Goal: Communication & Community: Answer question/provide support

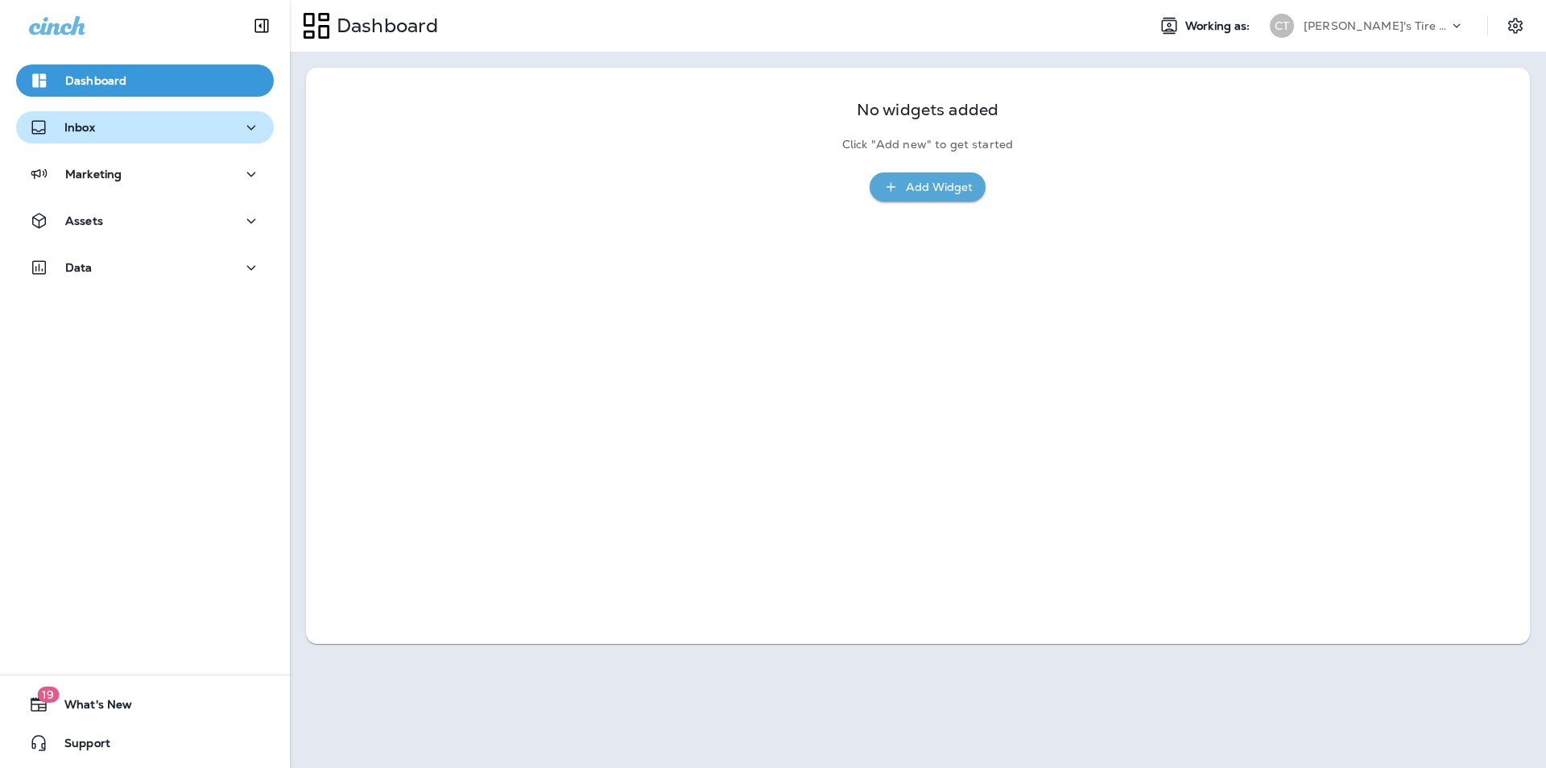
click at [154, 129] on div "Inbox" at bounding box center [145, 128] width 232 height 20
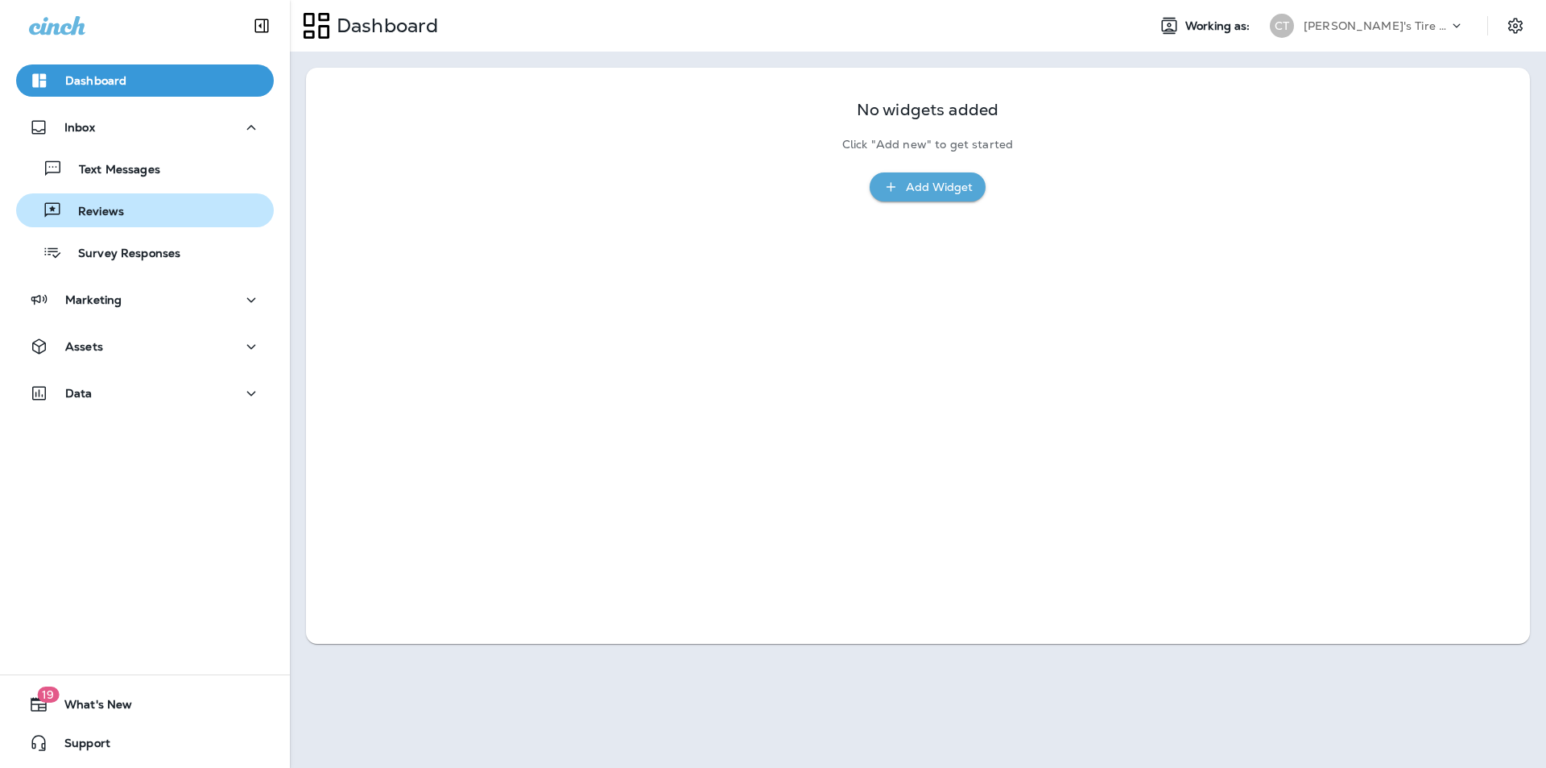
click at [122, 217] on div "Reviews" at bounding box center [145, 210] width 245 height 24
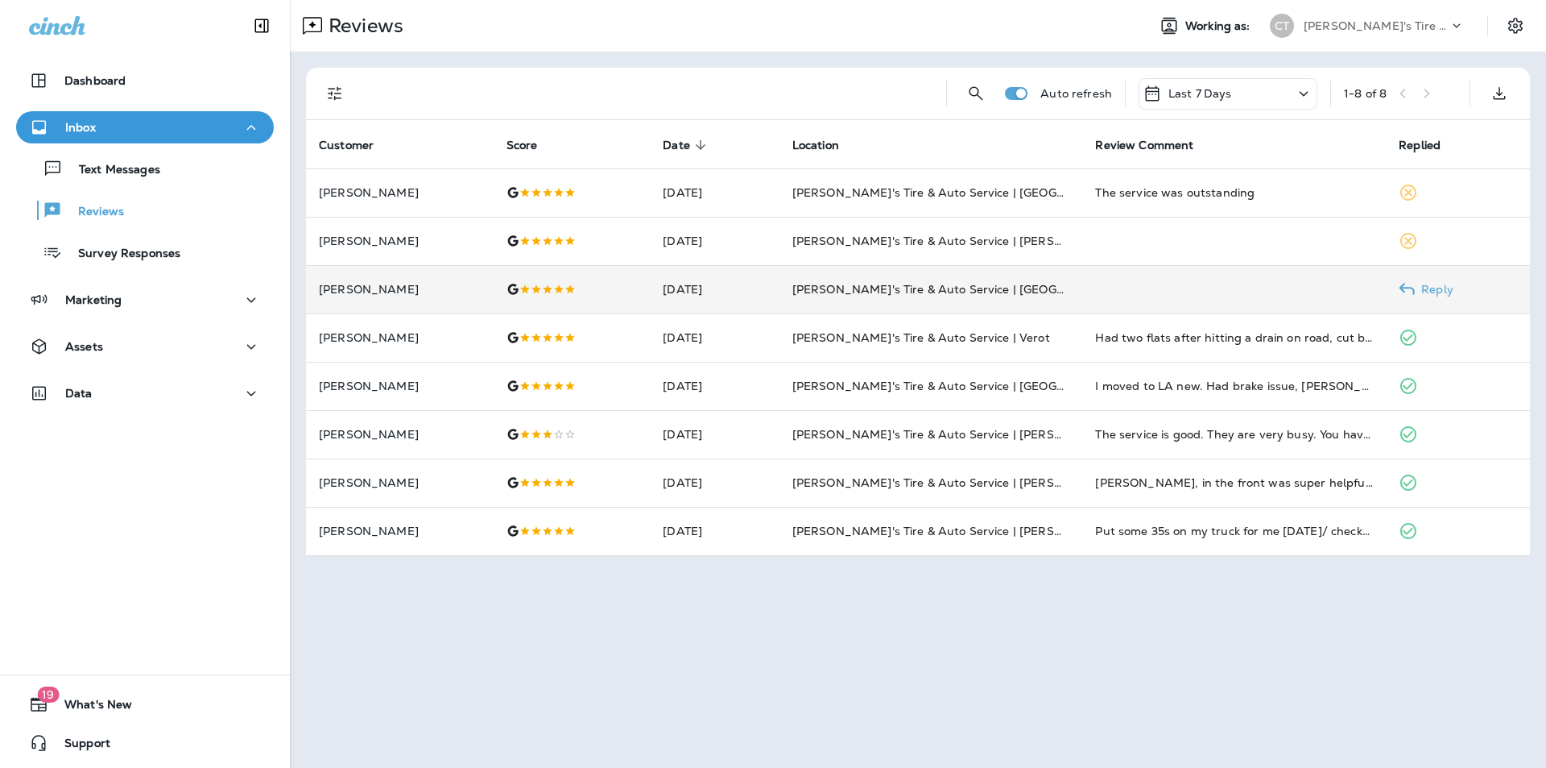
click at [812, 286] on p "Reply" at bounding box center [1434, 289] width 39 height 13
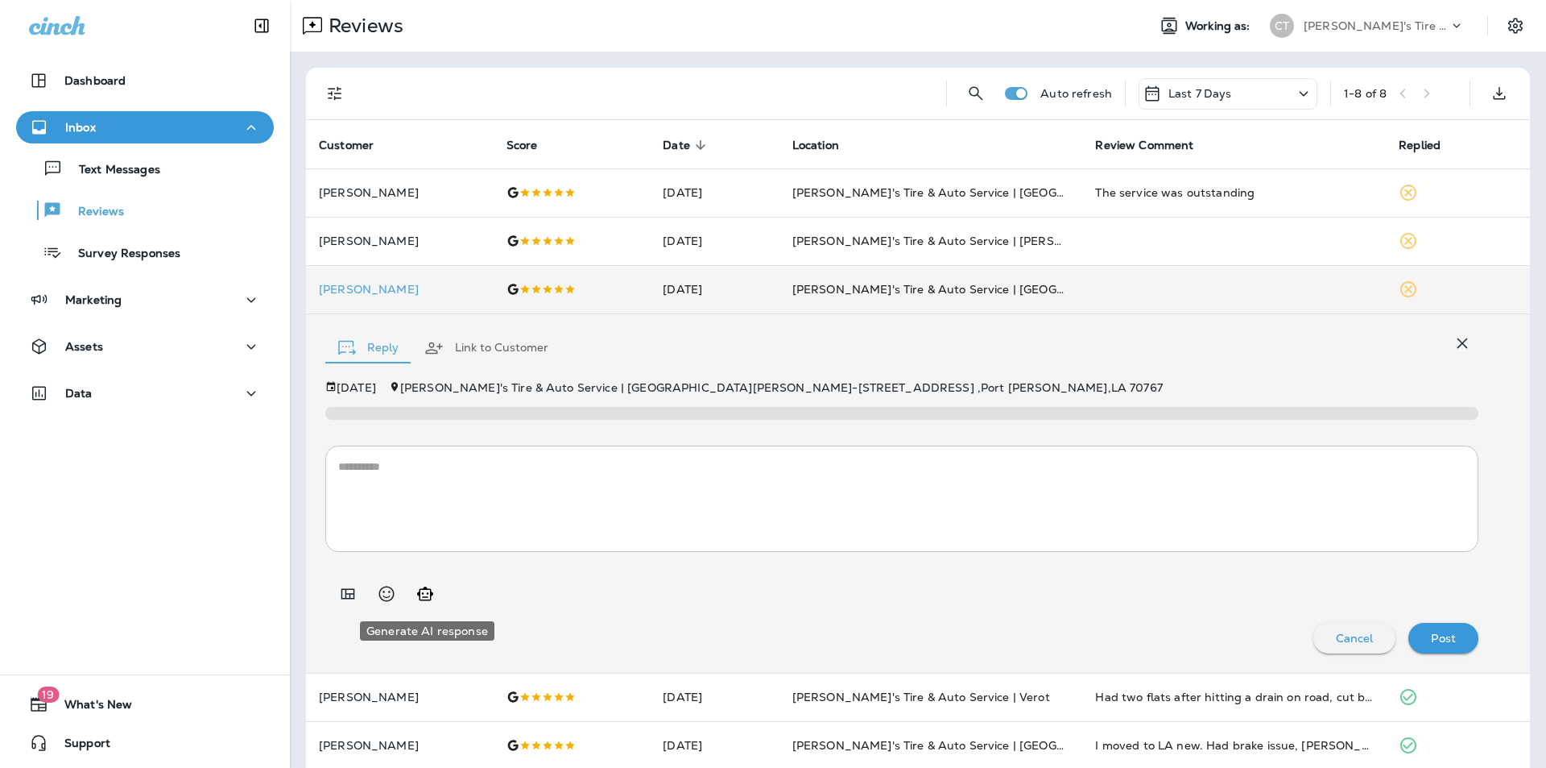
click at [428, 593] on icon "Generate AI response" at bounding box center [425, 593] width 16 height 14
type textarea "**********"
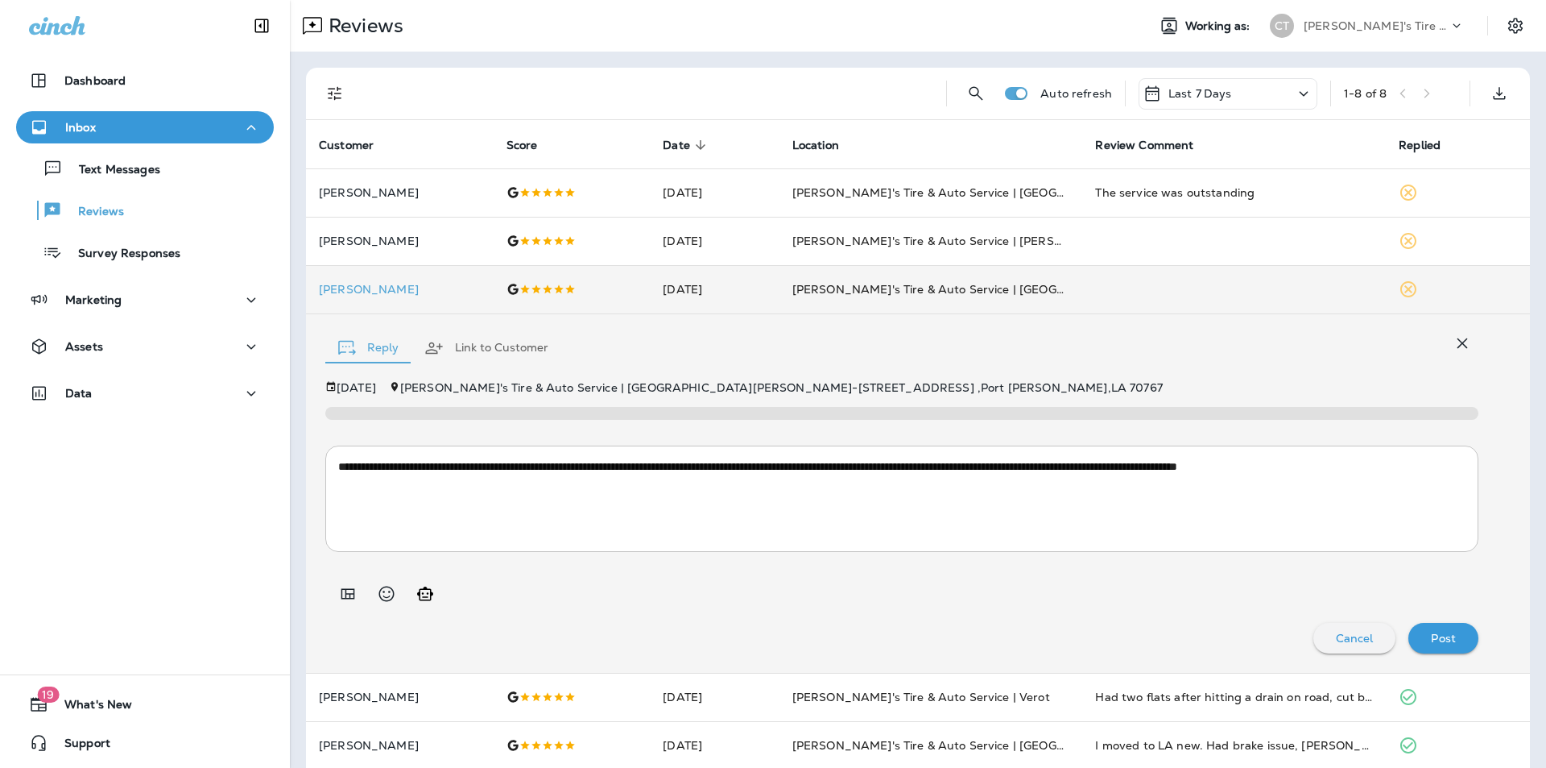
click at [812, 638] on p "Post" at bounding box center [1443, 637] width 25 height 13
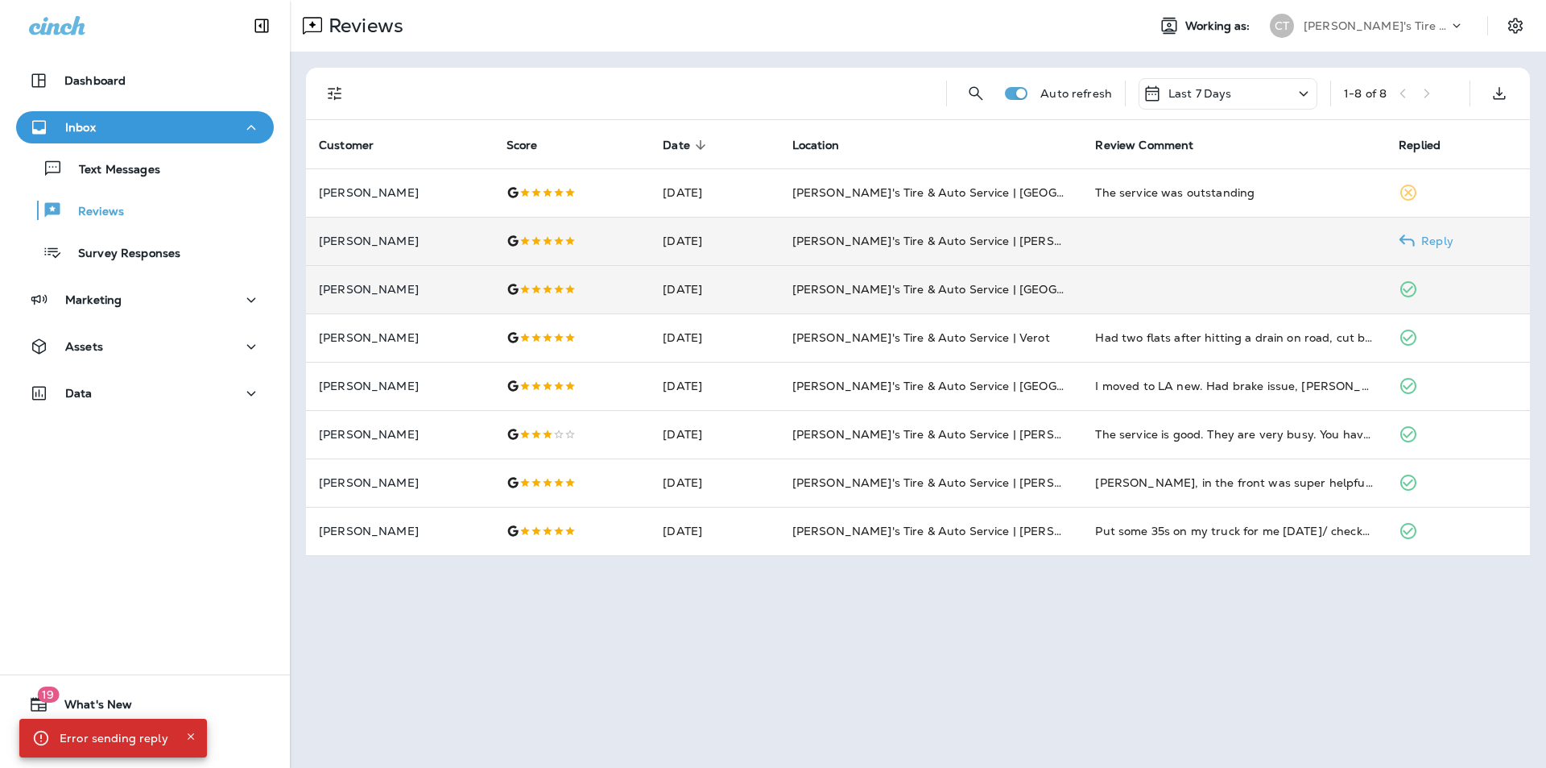
click at [812, 241] on p "Reply" at bounding box center [1434, 240] width 39 height 13
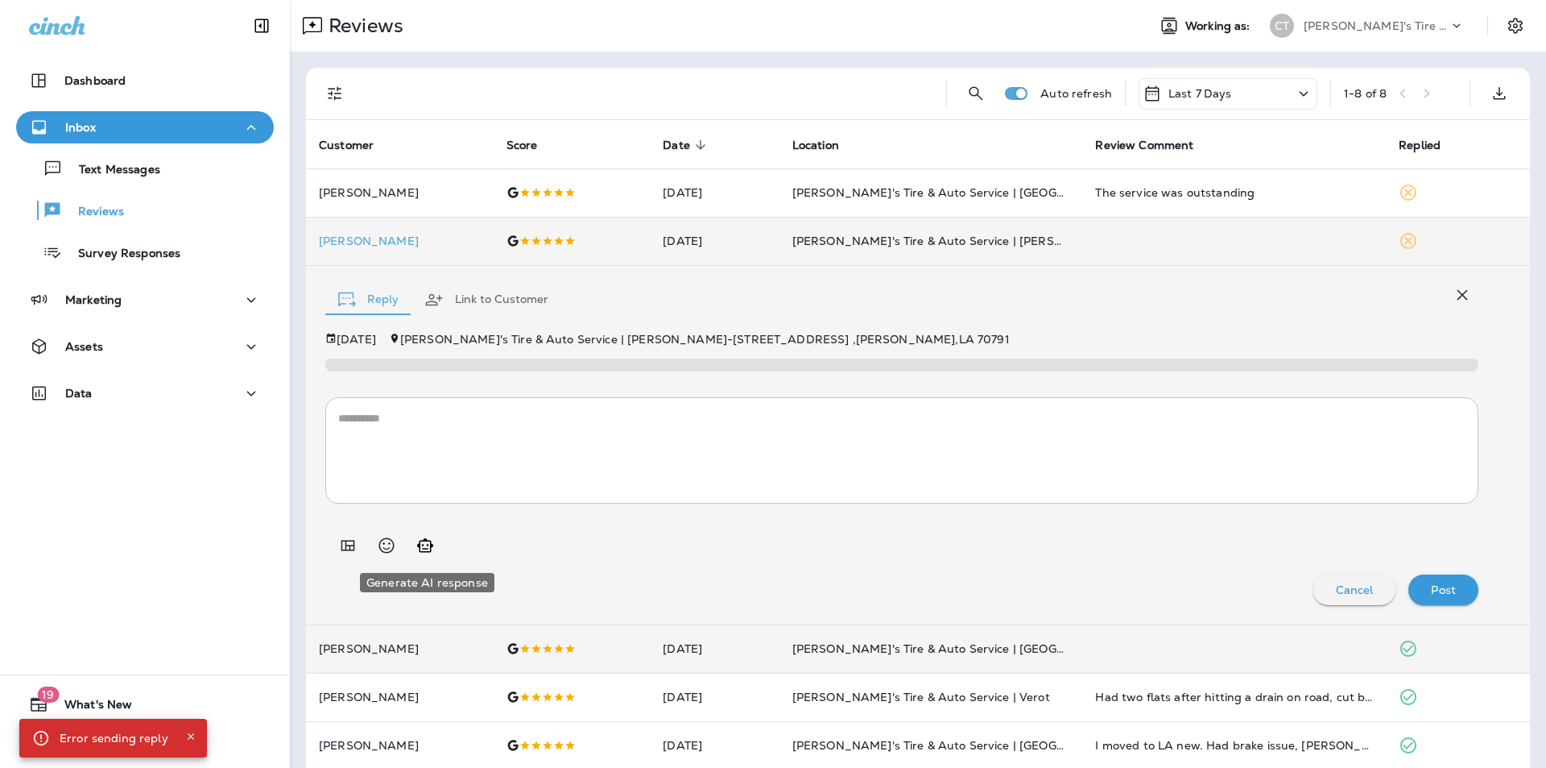
click at [426, 542] on icon "Generate AI response" at bounding box center [425, 545] width 19 height 19
type textarea "**********"
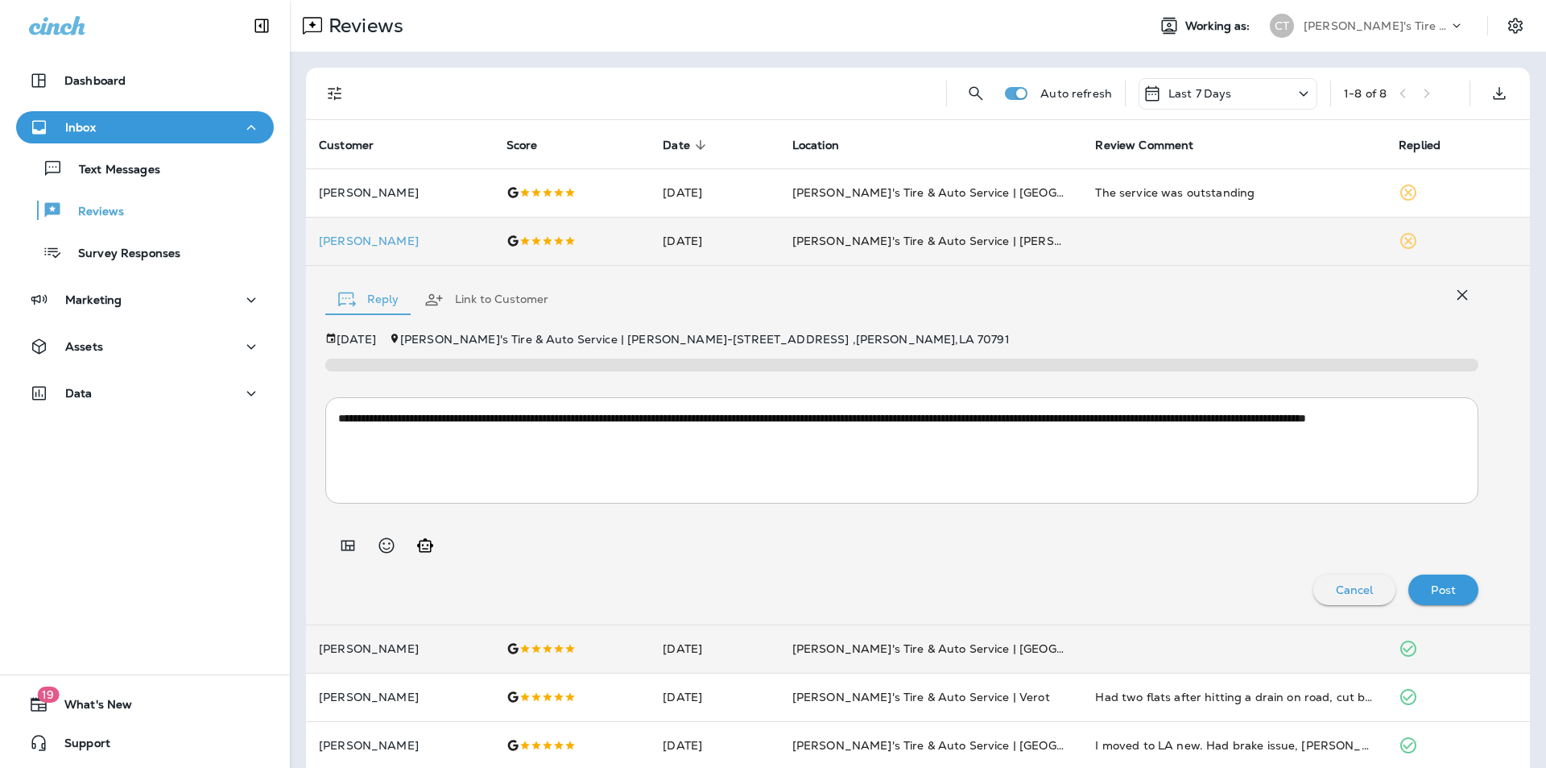
click at [812, 588] on p "Post" at bounding box center [1443, 589] width 25 height 13
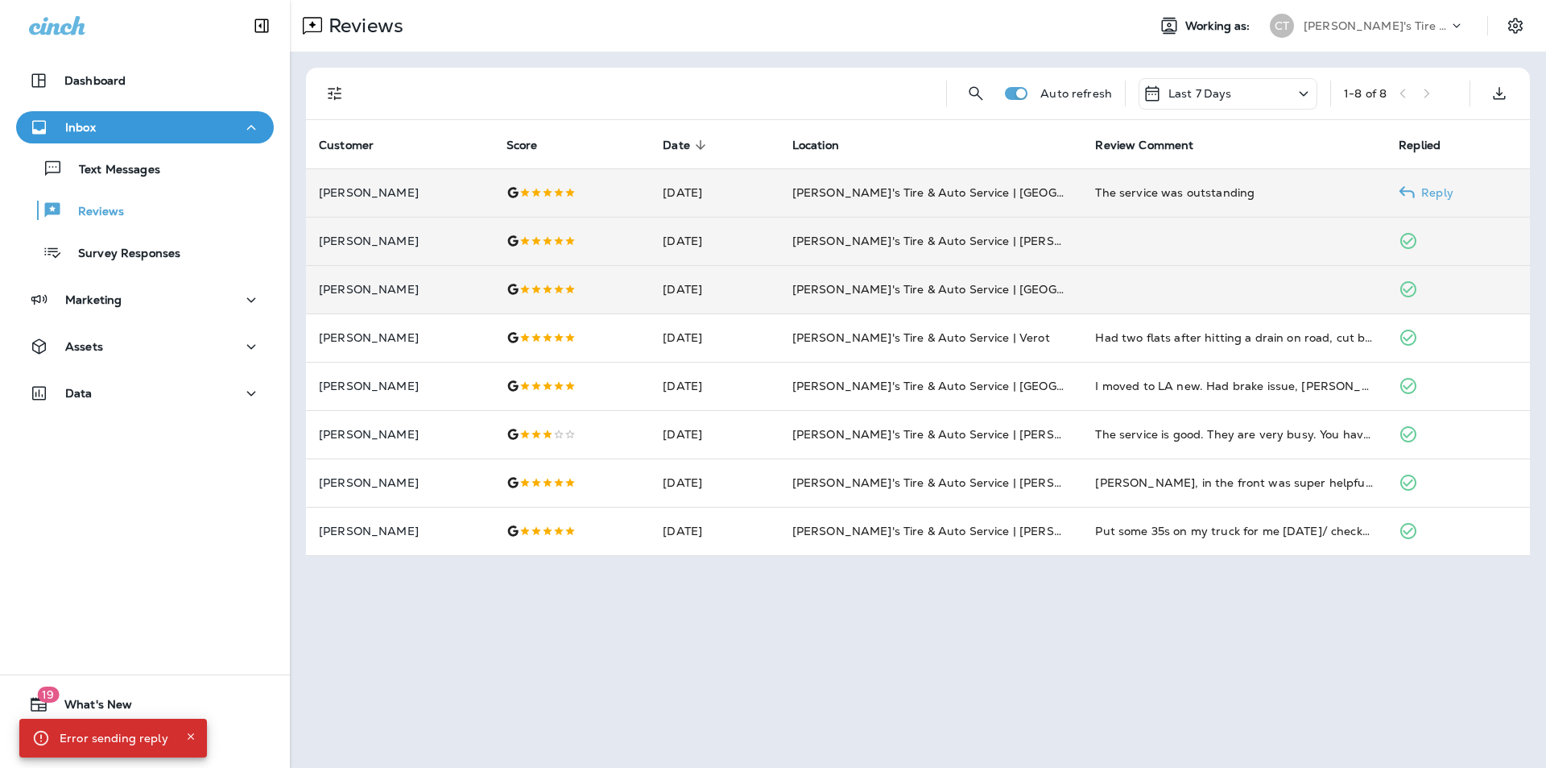
click at [812, 188] on p "Reply" at bounding box center [1434, 192] width 39 height 13
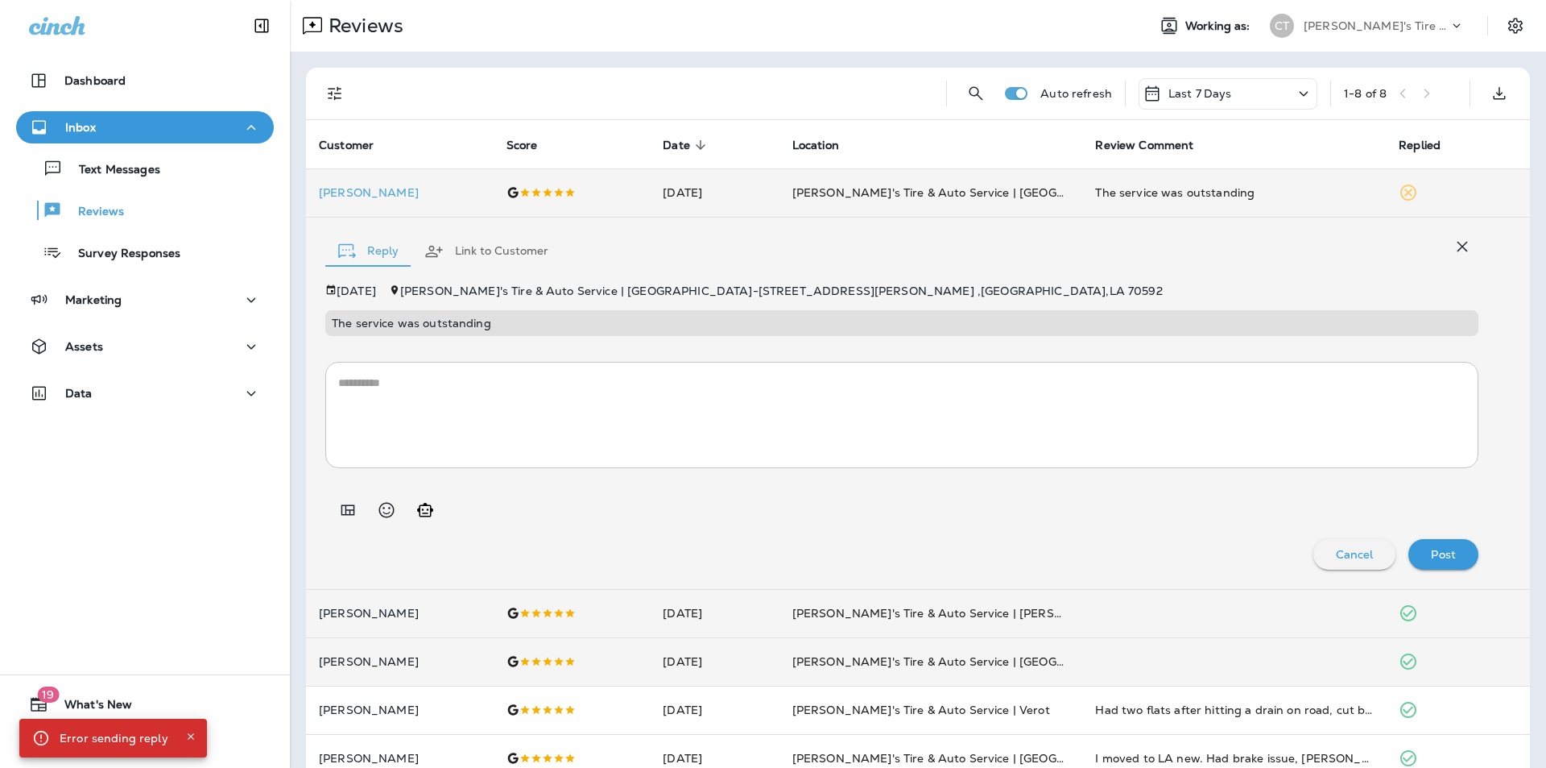
click at [424, 511] on icon "Generate AI response" at bounding box center [425, 509] width 19 height 19
type textarea "**********"
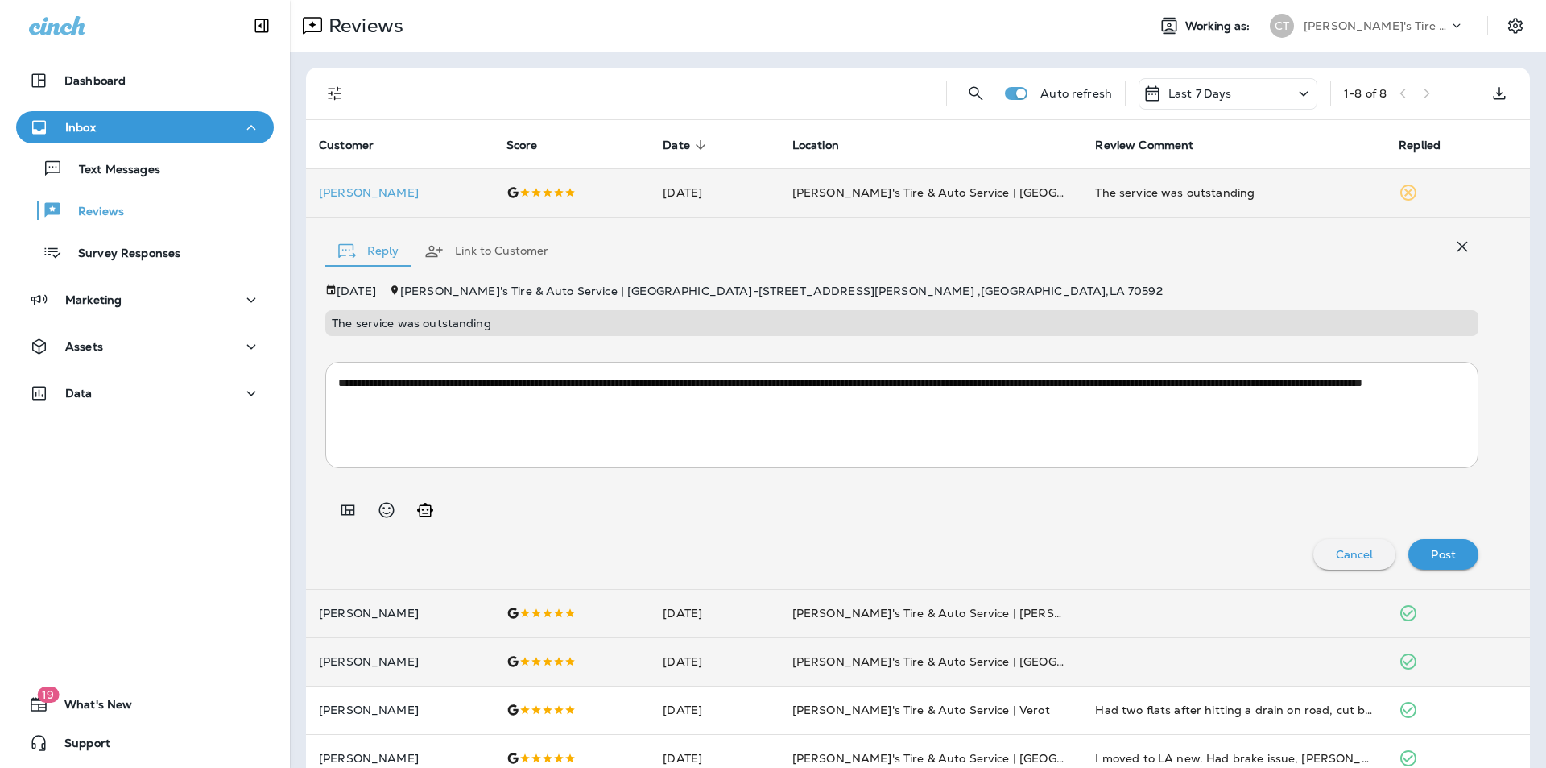
click at [812, 556] on div "Post" at bounding box center [1444, 554] width 44 height 21
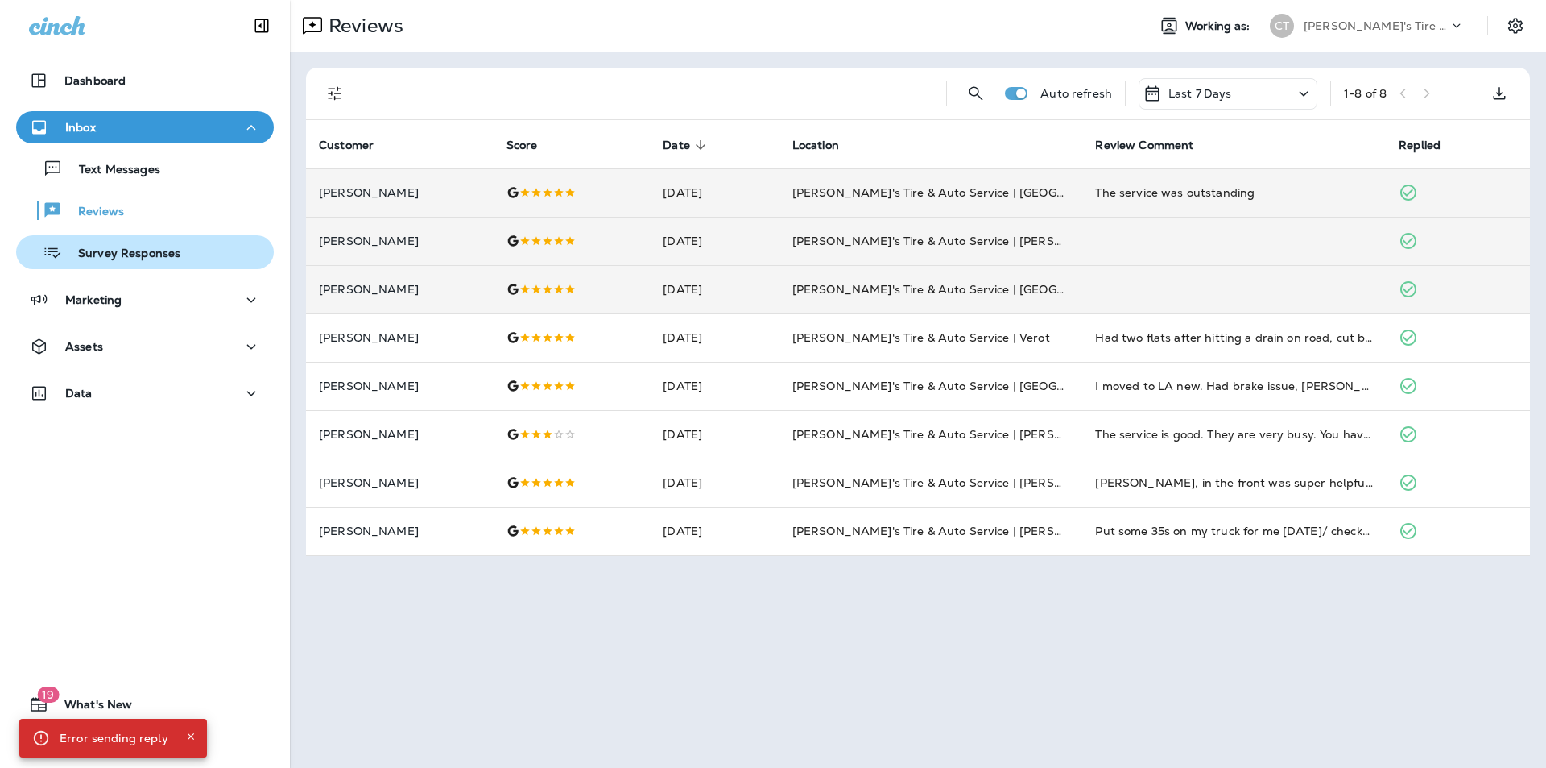
click at [118, 255] on p "Survey Responses" at bounding box center [121, 253] width 118 height 15
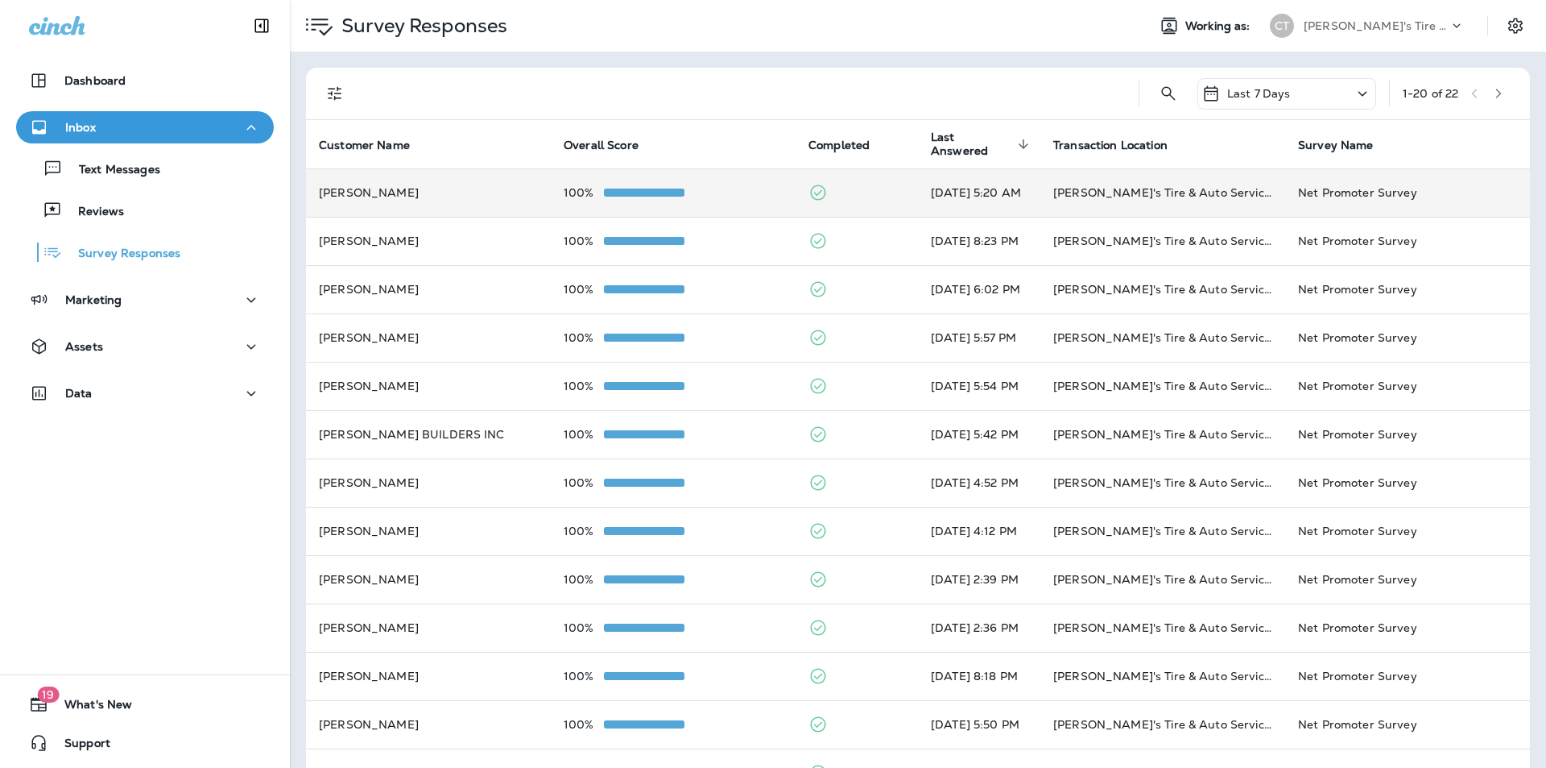
click at [709, 188] on div "100%" at bounding box center [673, 192] width 219 height 13
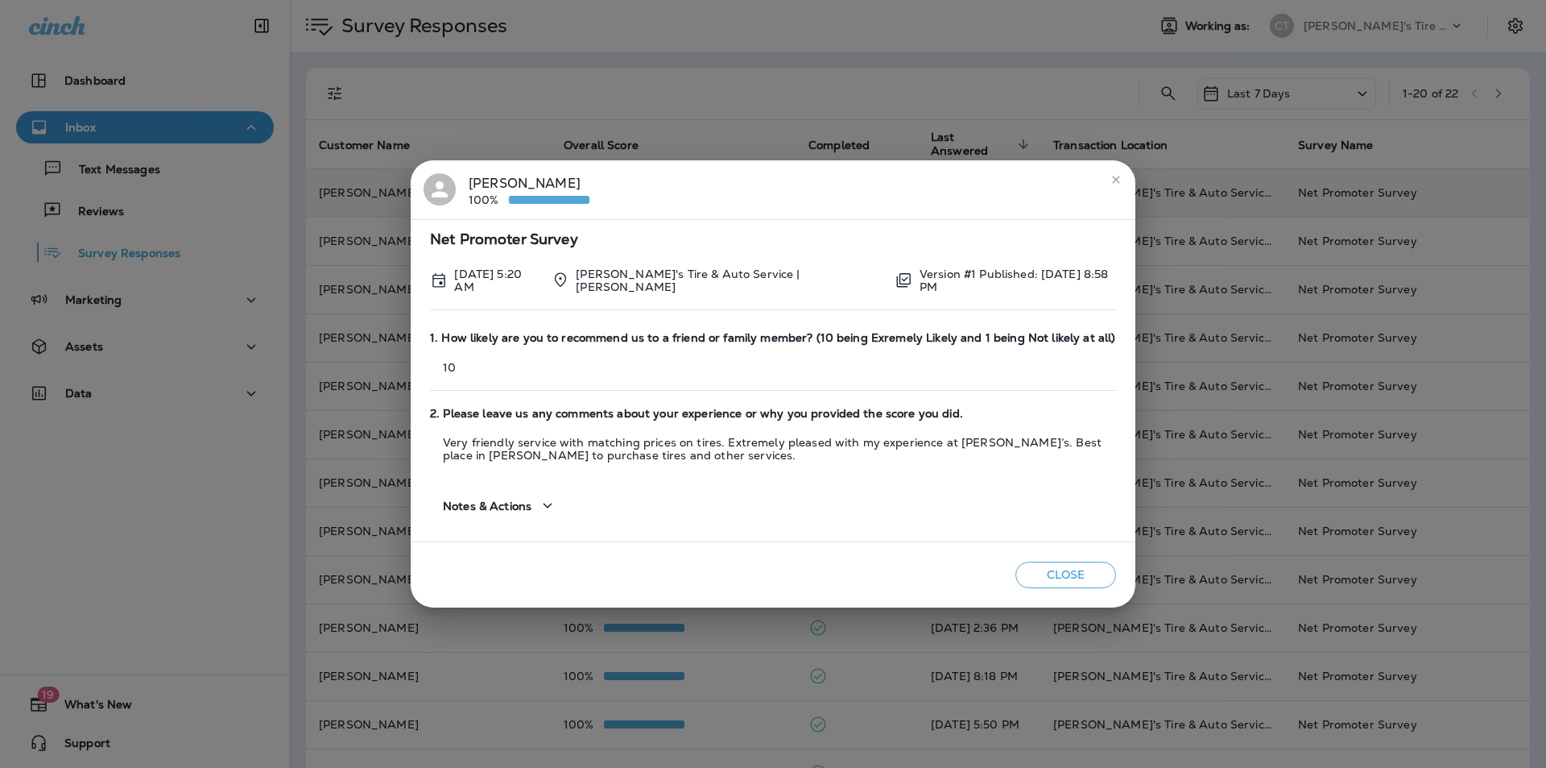
click at [812, 182] on icon "close" at bounding box center [1116, 179] width 13 height 13
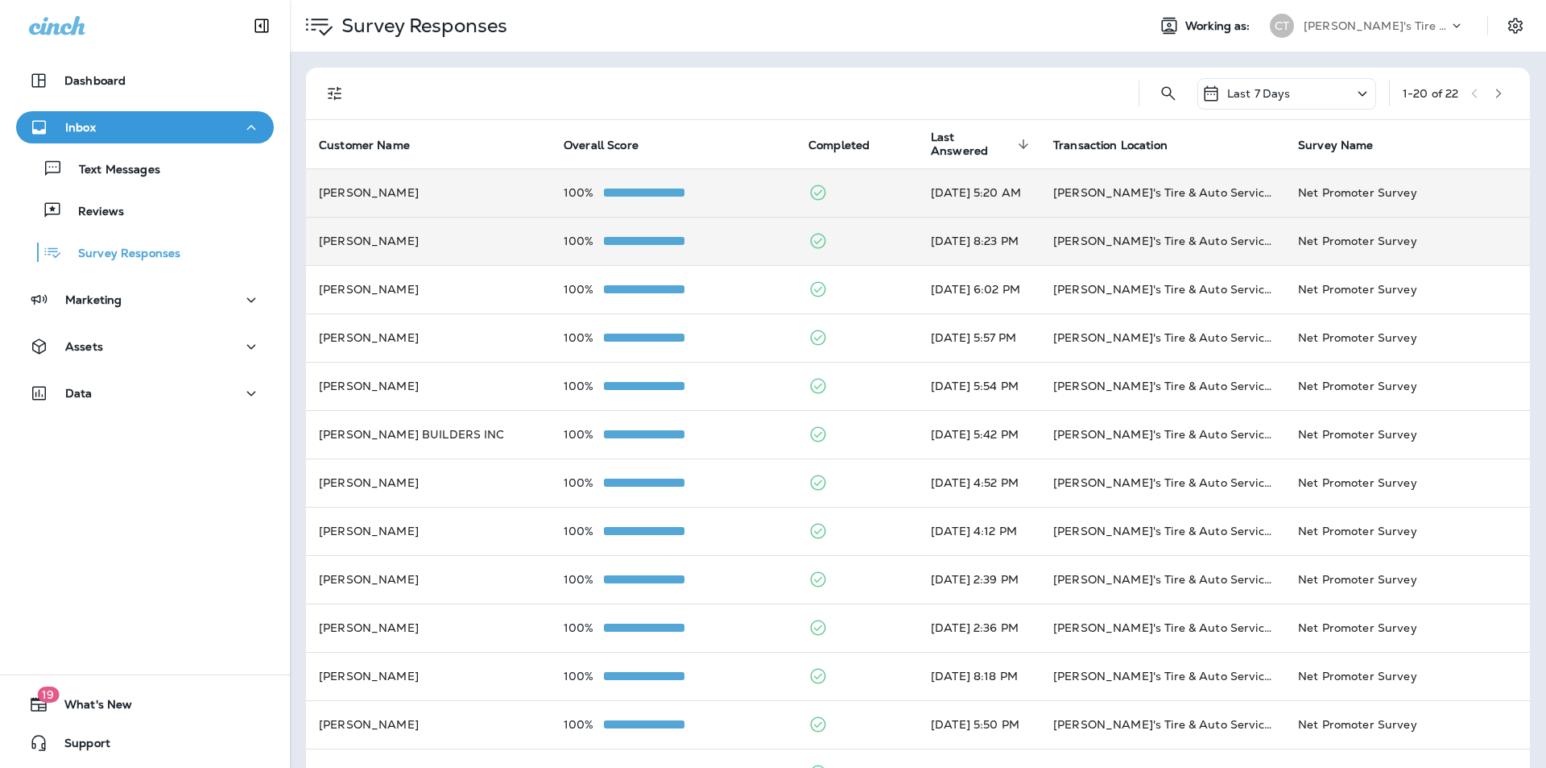
click at [717, 234] on td "100%" at bounding box center [673, 241] width 245 height 48
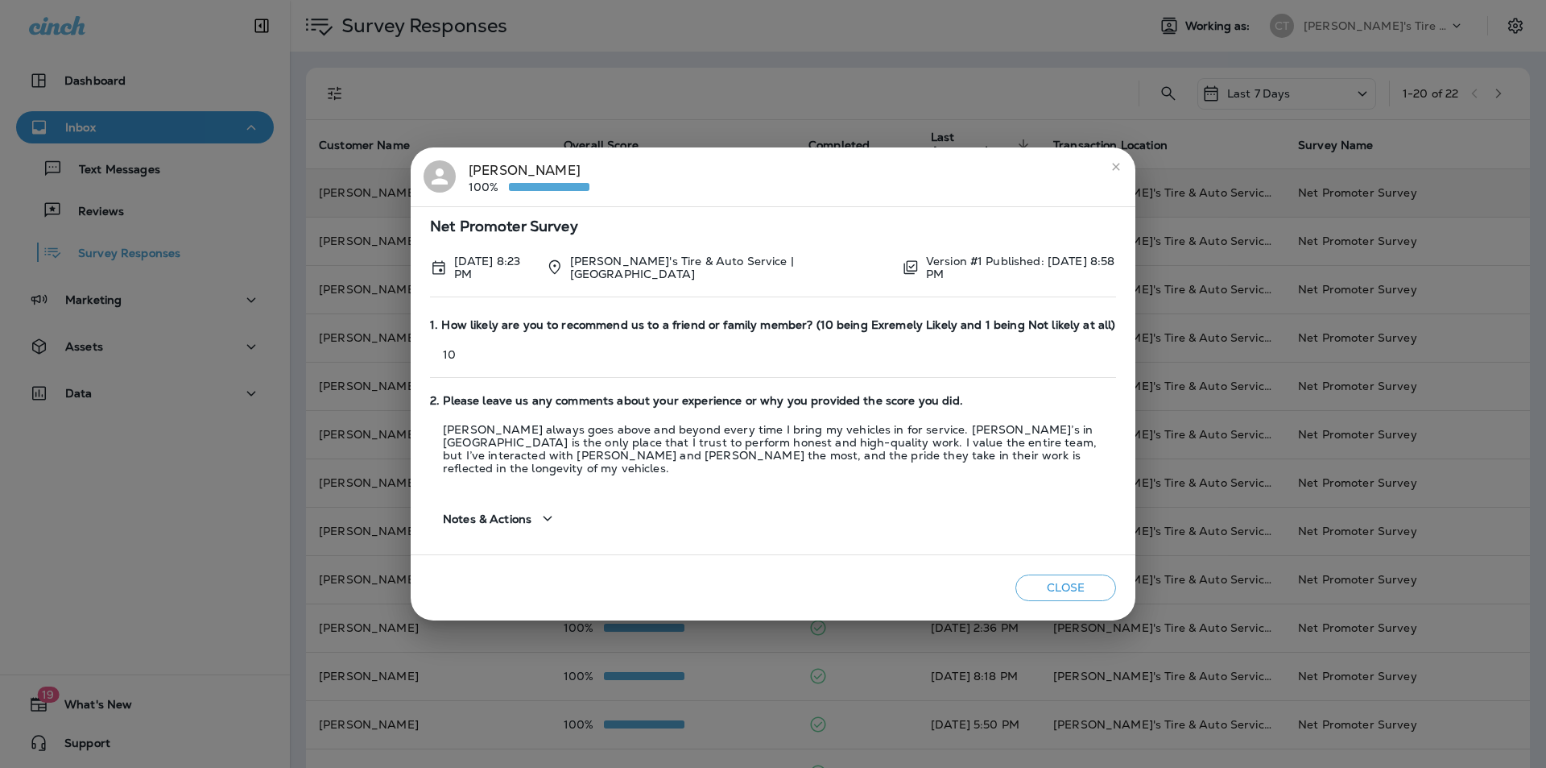
click at [812, 173] on icon "close" at bounding box center [1116, 166] width 13 height 13
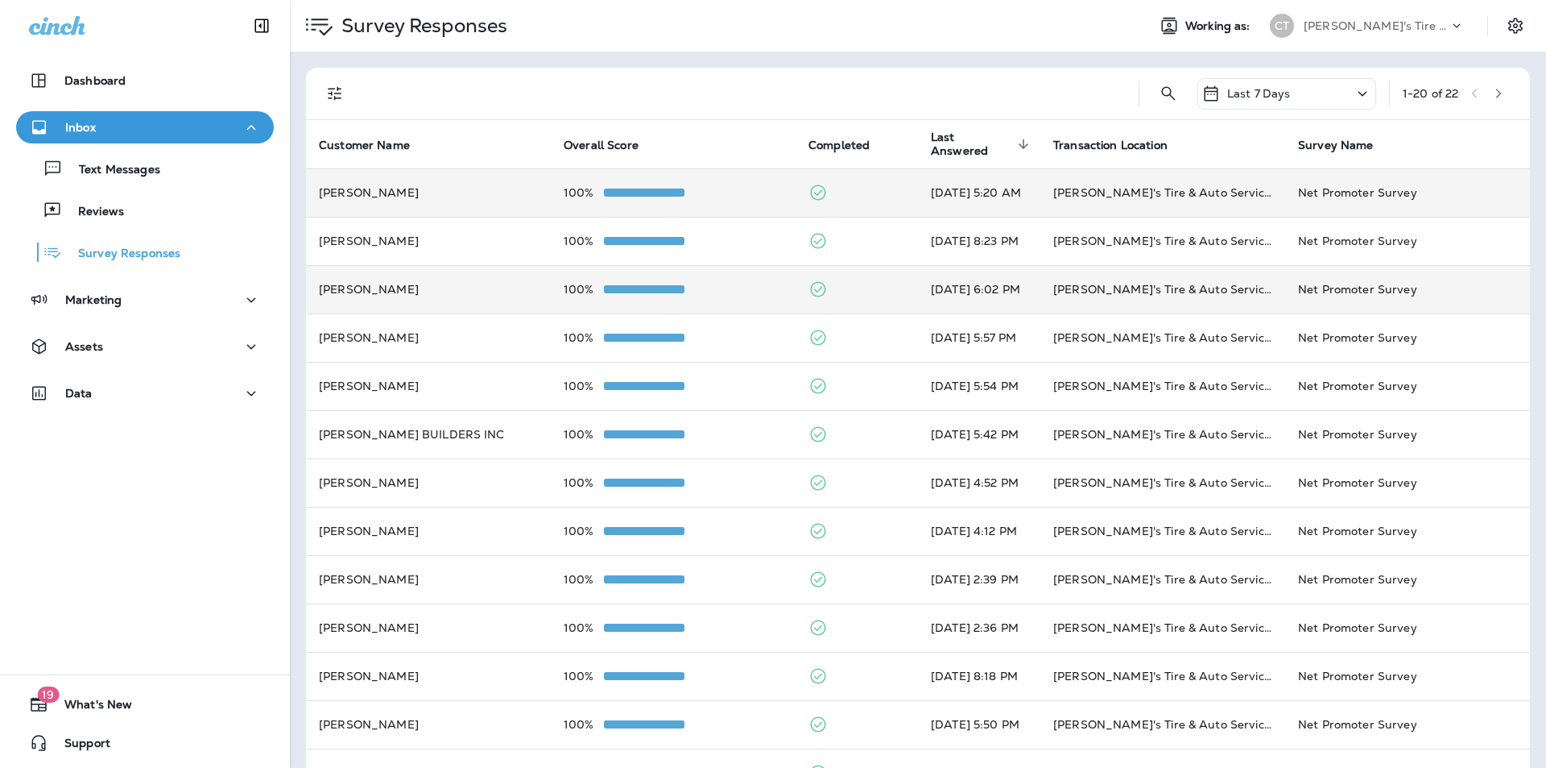
click at [724, 286] on div "100%" at bounding box center [673, 289] width 219 height 13
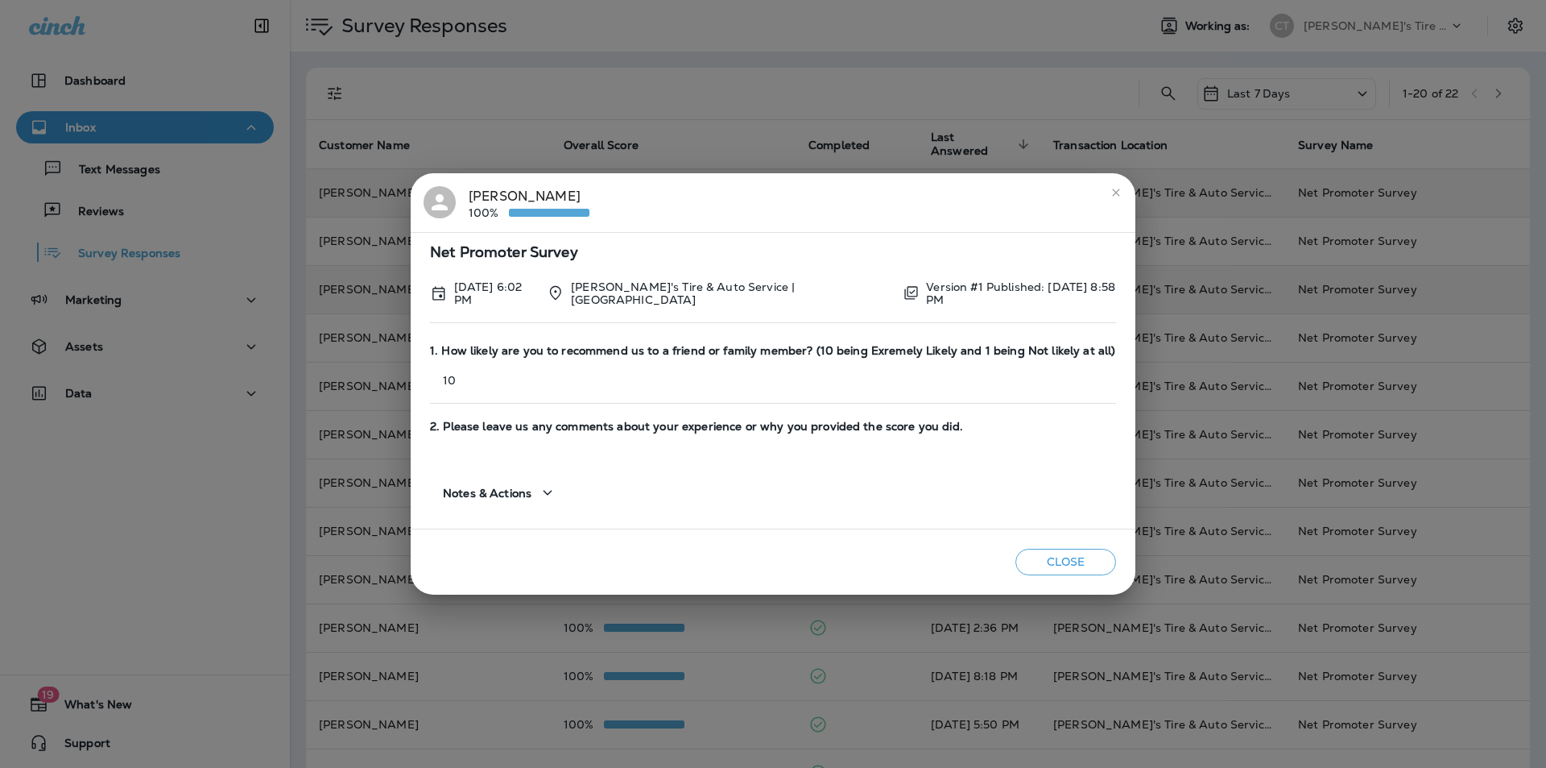
click at [812, 192] on icon "close" at bounding box center [1115, 191] width 7 height 7
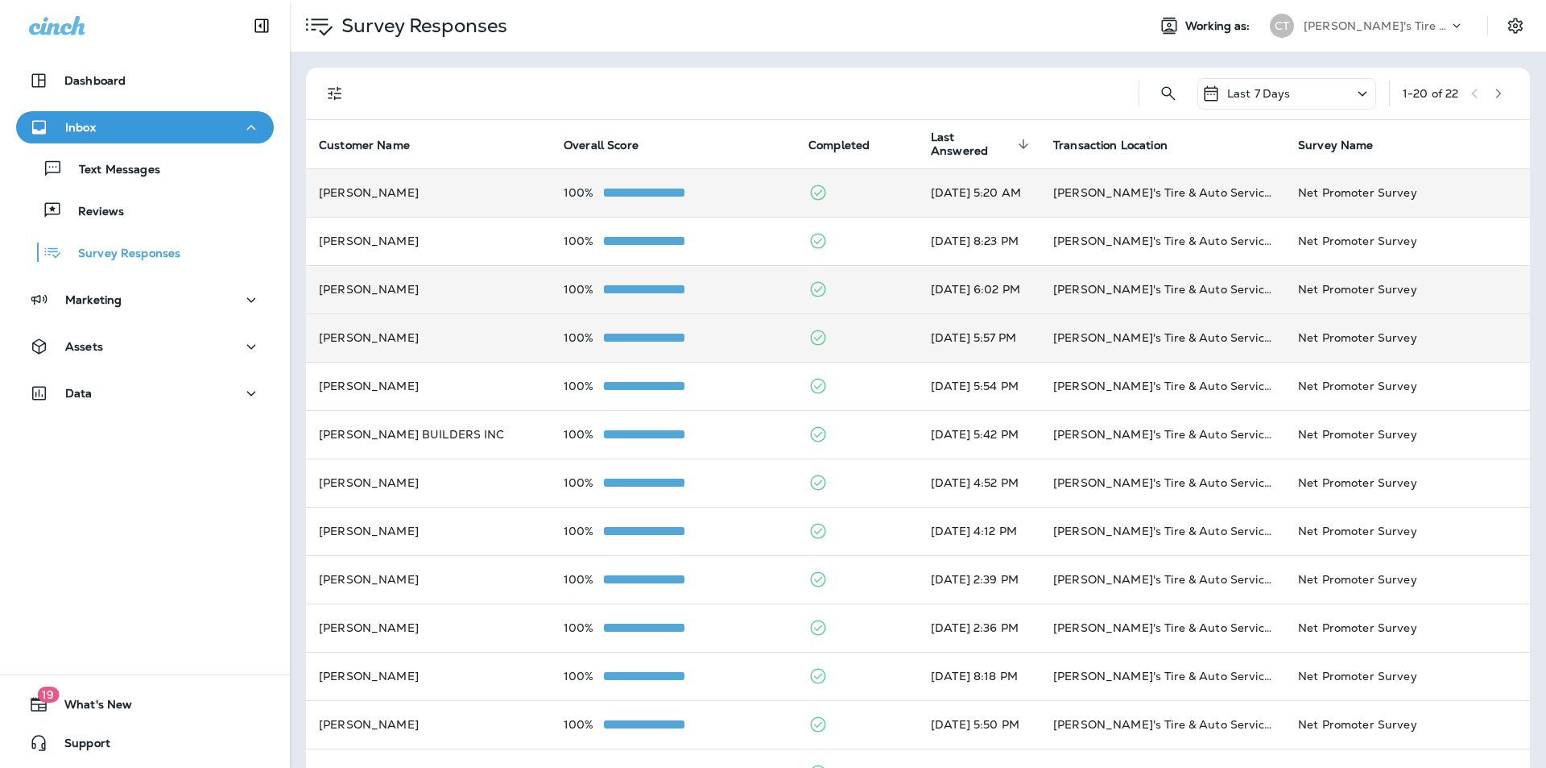
click at [737, 337] on div "100%" at bounding box center [673, 337] width 219 height 13
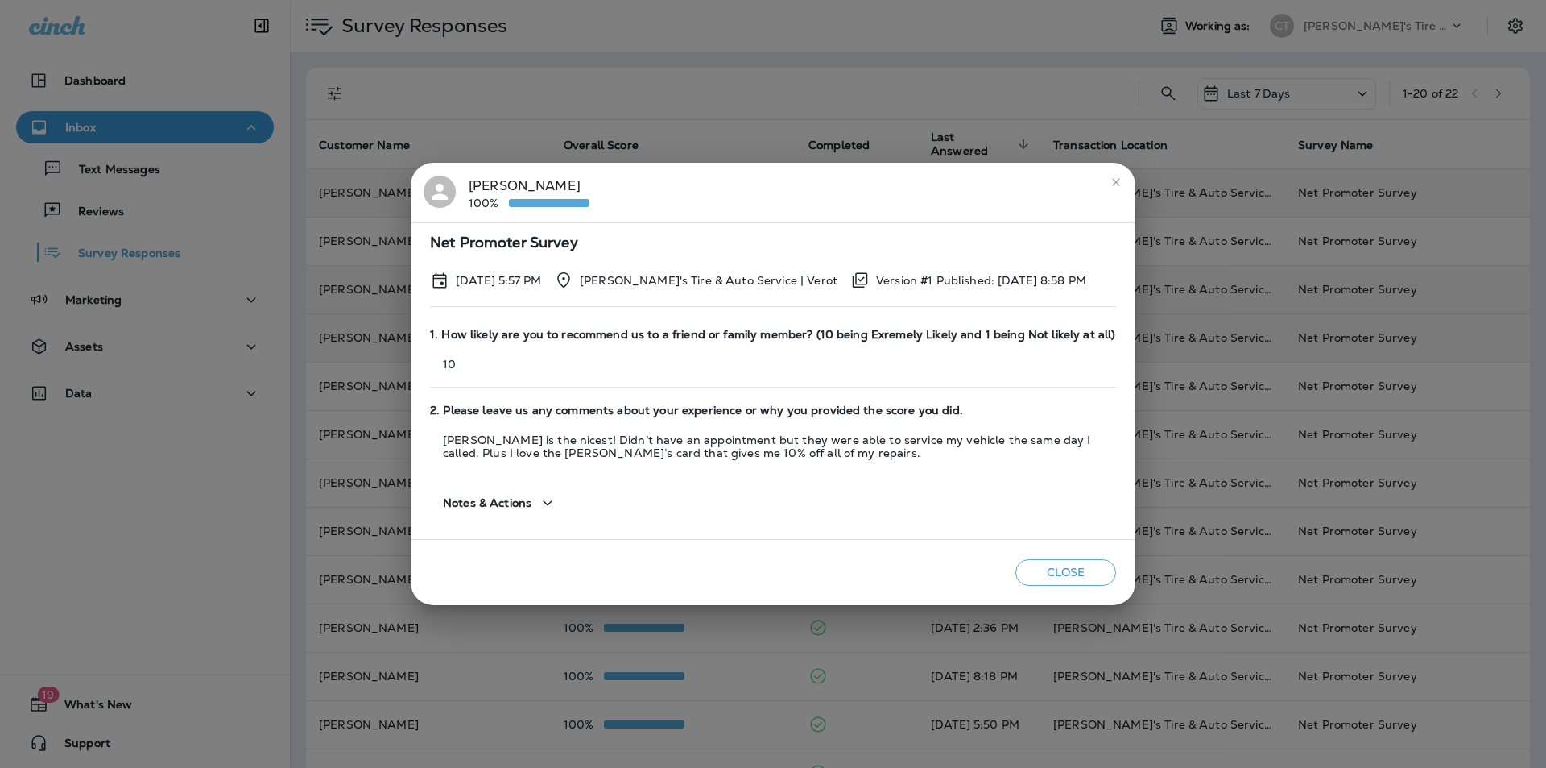
click at [812, 179] on icon "close" at bounding box center [1116, 182] width 13 height 13
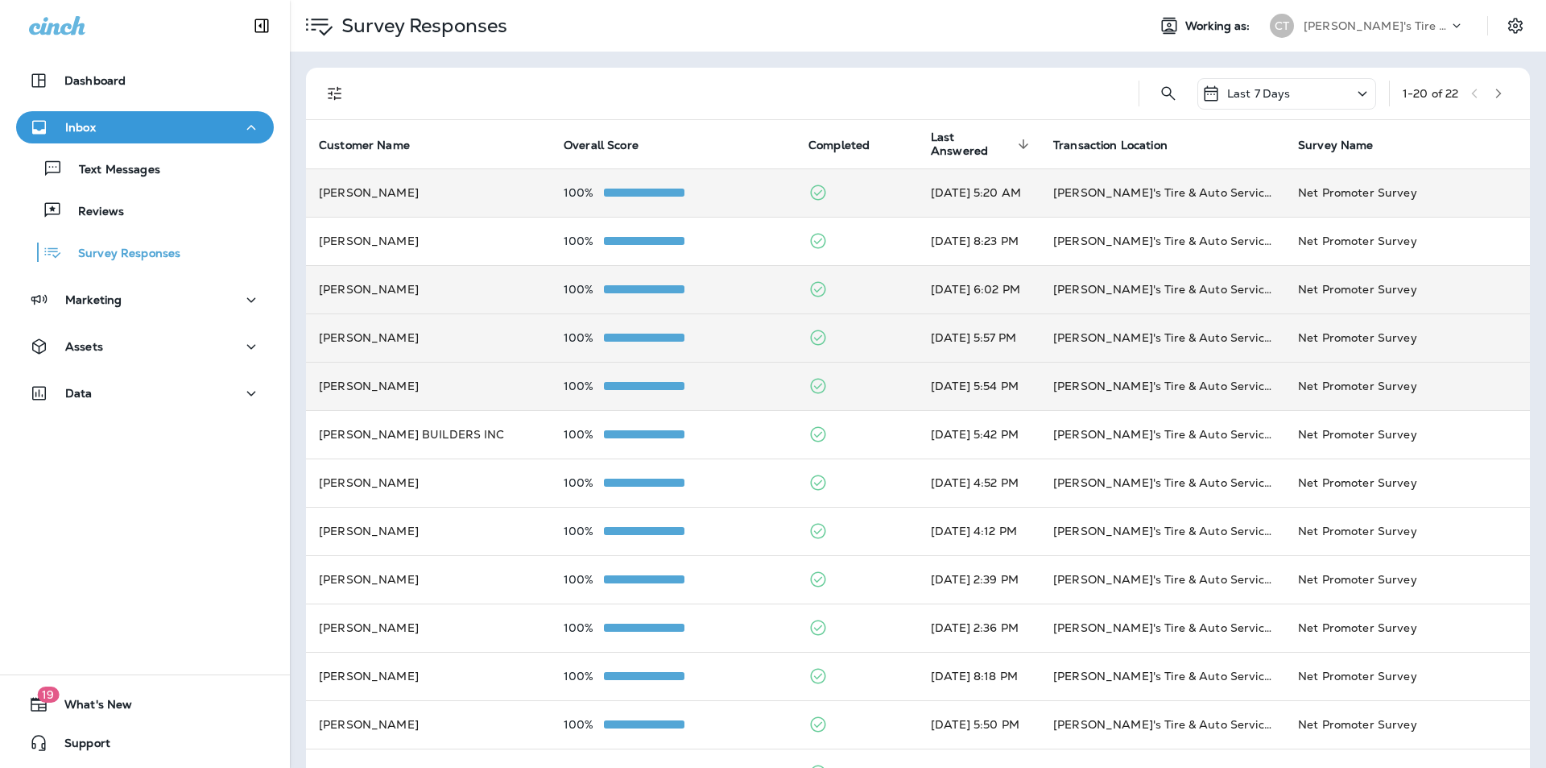
click at [709, 387] on div "100%" at bounding box center [673, 385] width 219 height 13
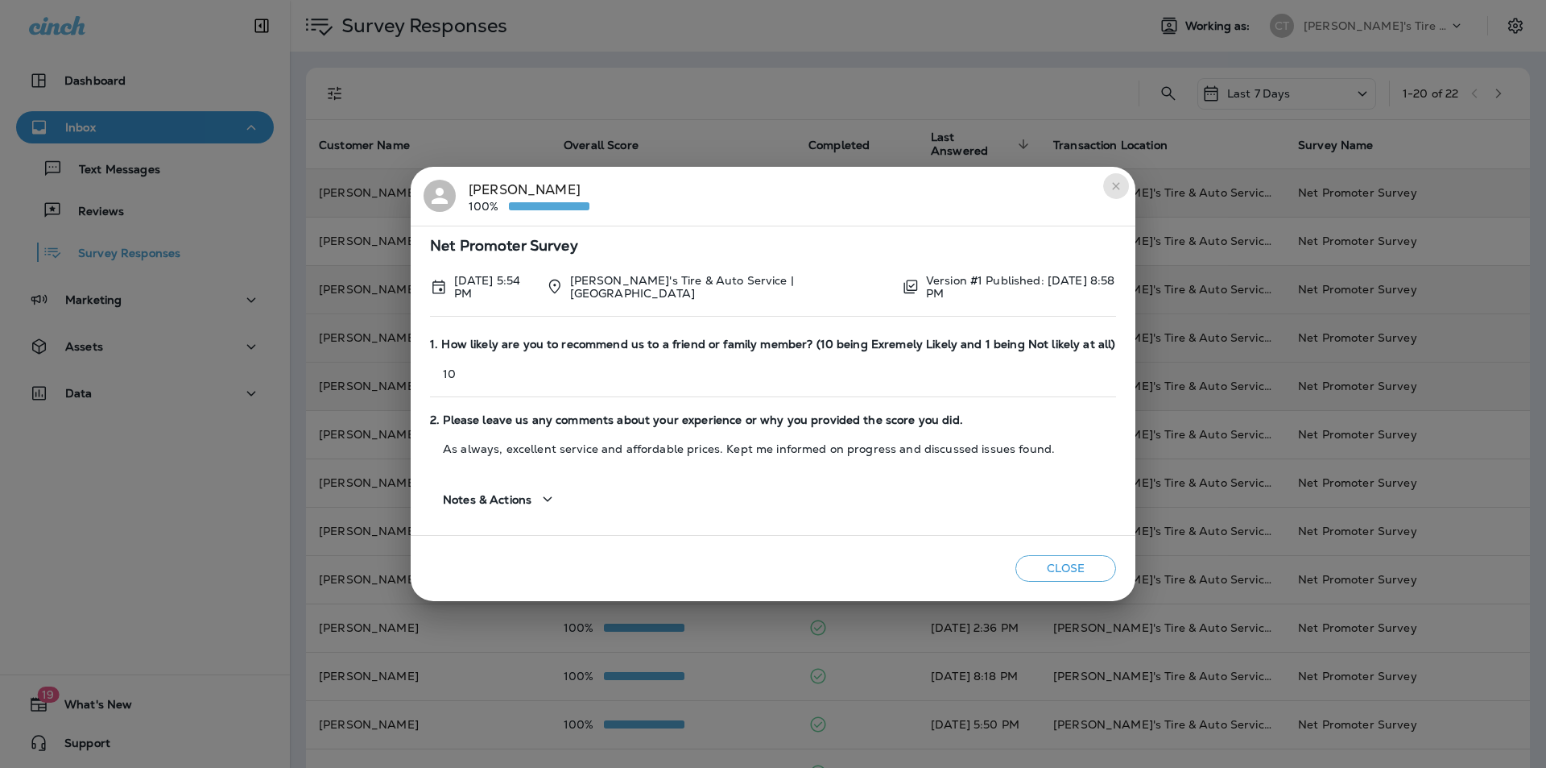
click at [812, 185] on icon "close" at bounding box center [1116, 186] width 13 height 13
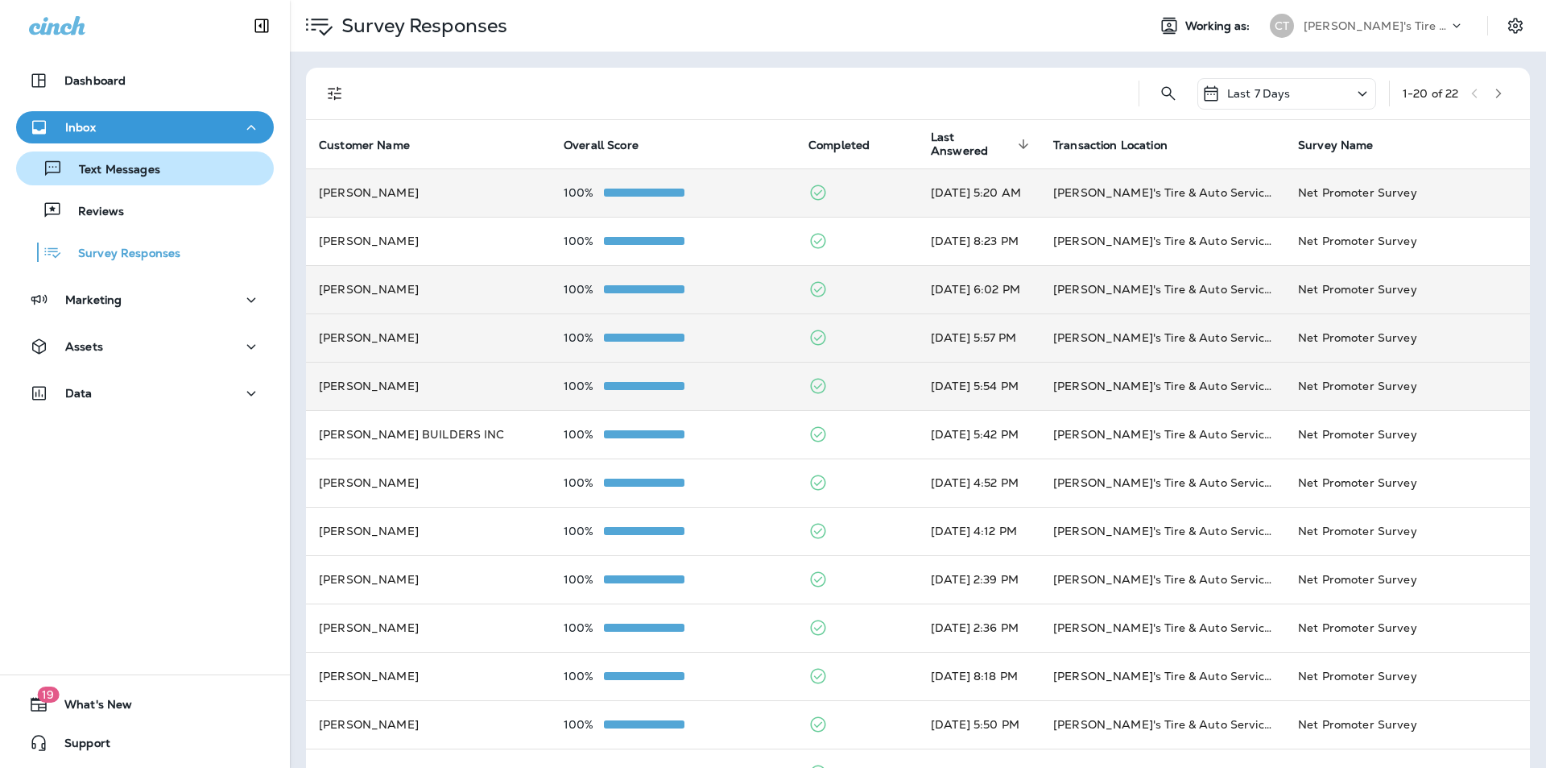
click at [126, 165] on p "Text Messages" at bounding box center [111, 170] width 97 height 15
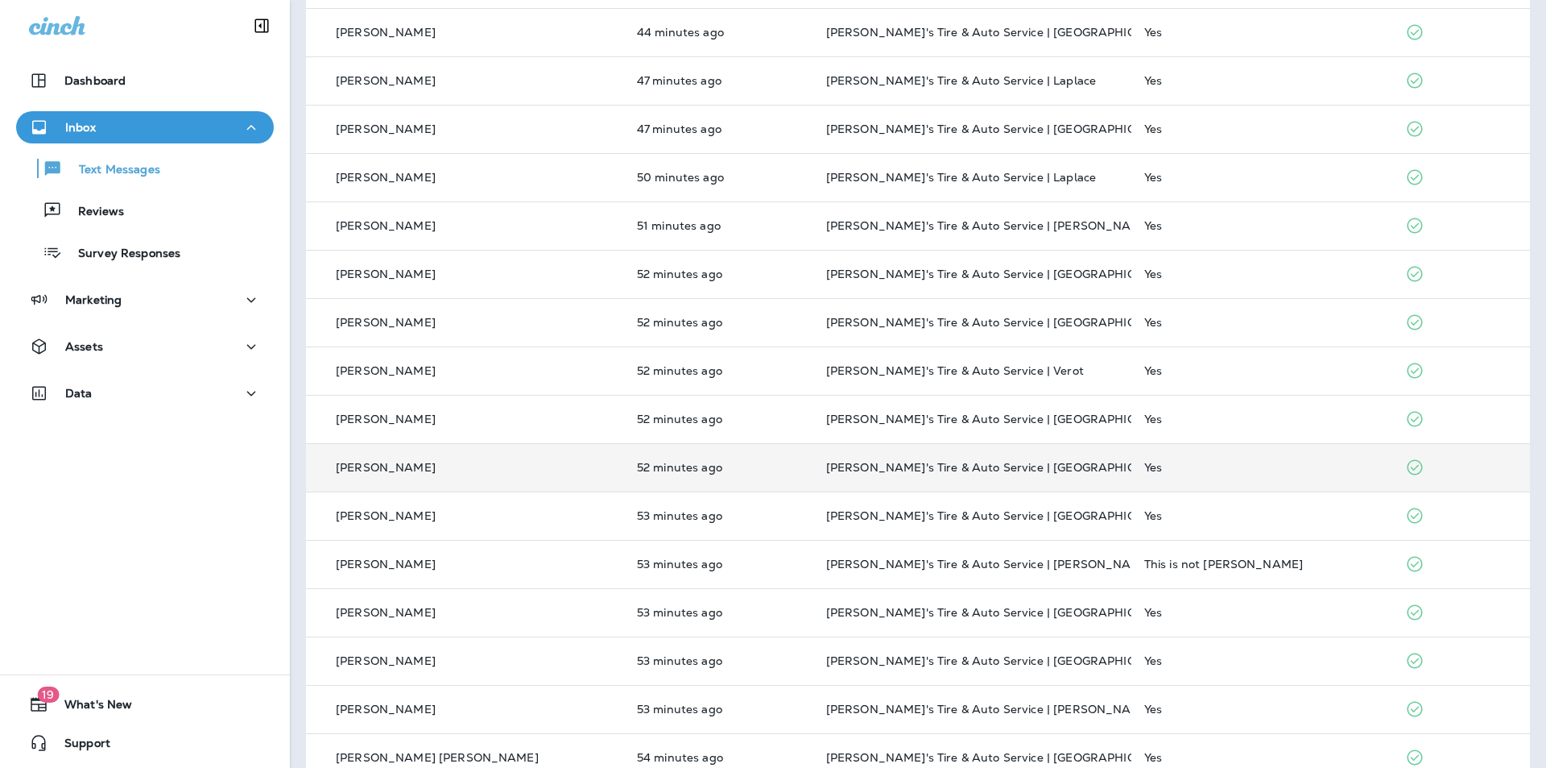
scroll to position [384, 0]
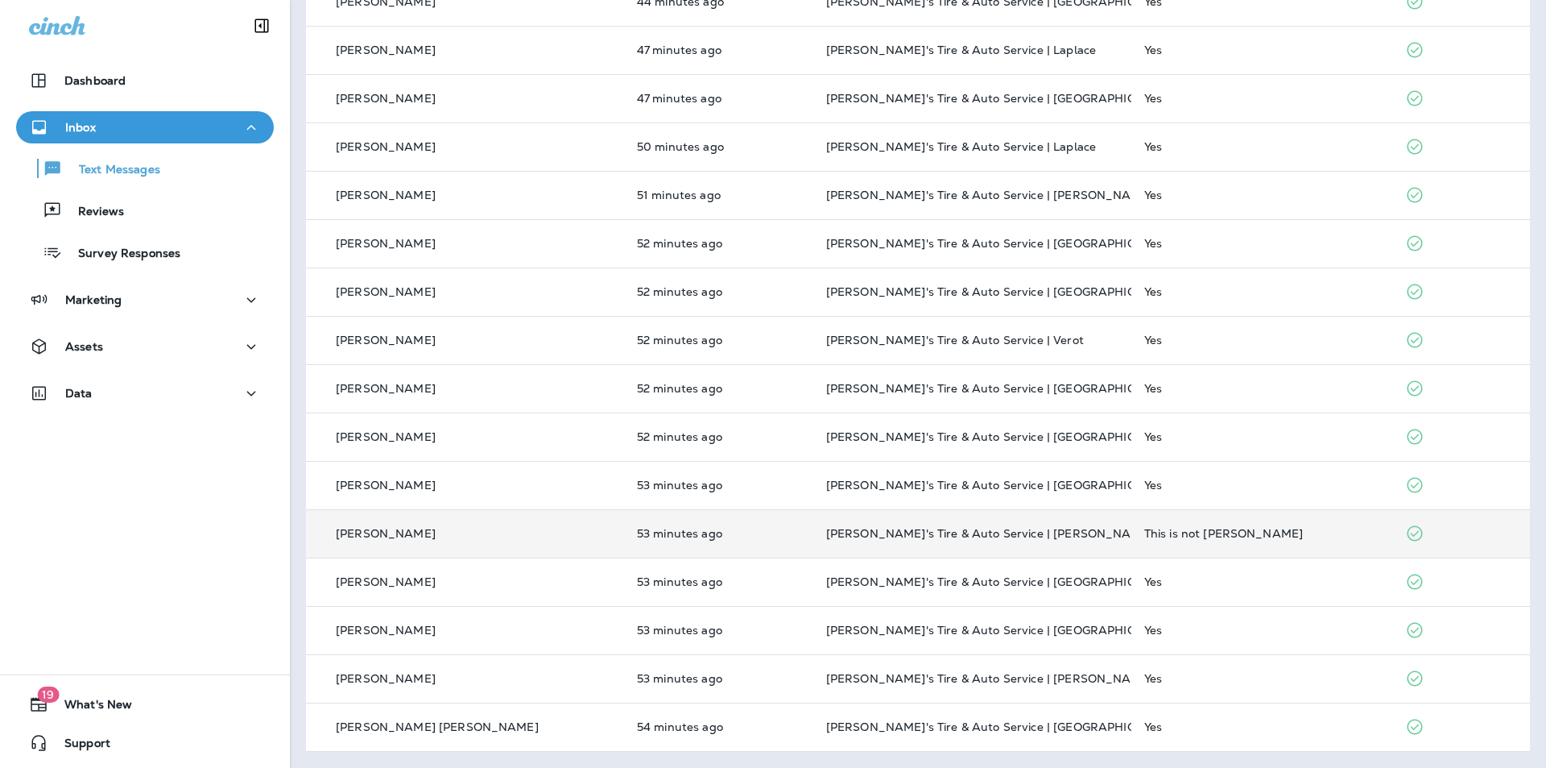
click at [812, 529] on div "This is not [PERSON_NAME]" at bounding box center [1261, 533] width 235 height 13
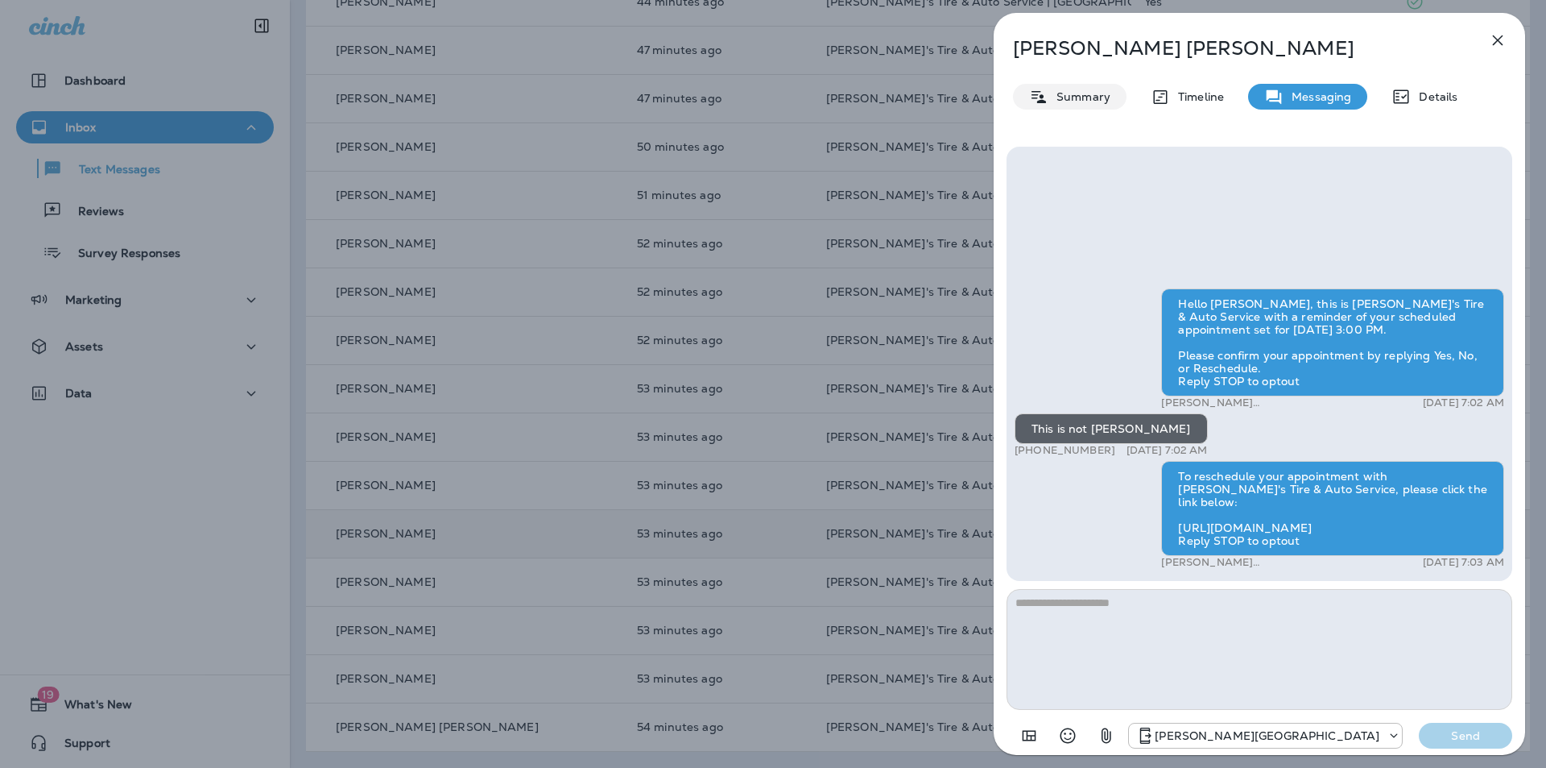
click at [812, 93] on p "Summary" at bounding box center [1080, 96] width 62 height 13
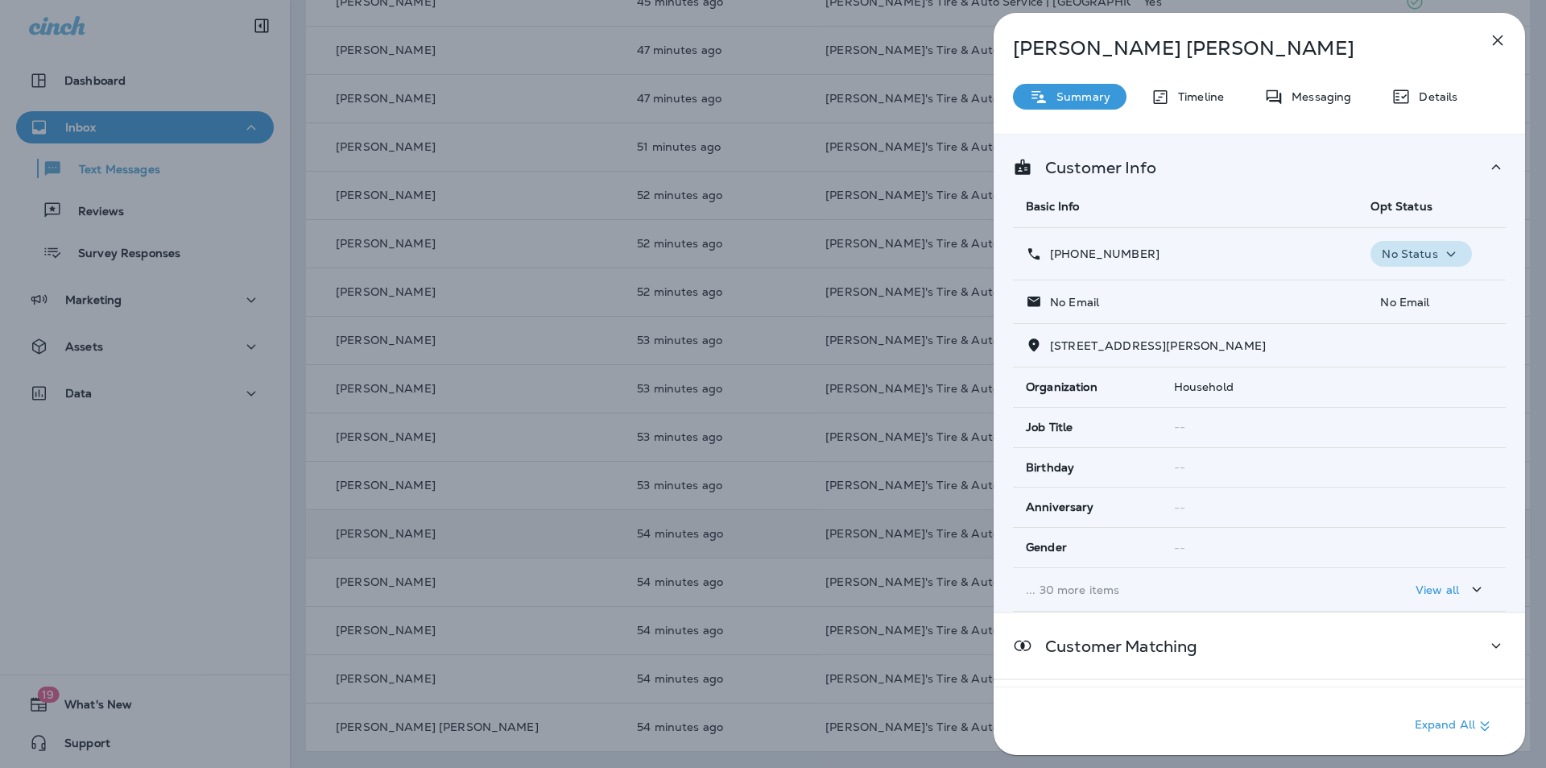
click at [812, 251] on icon "button" at bounding box center [1451, 254] width 19 height 20
click at [812, 291] on p "Opt out" at bounding box center [1410, 292] width 43 height 13
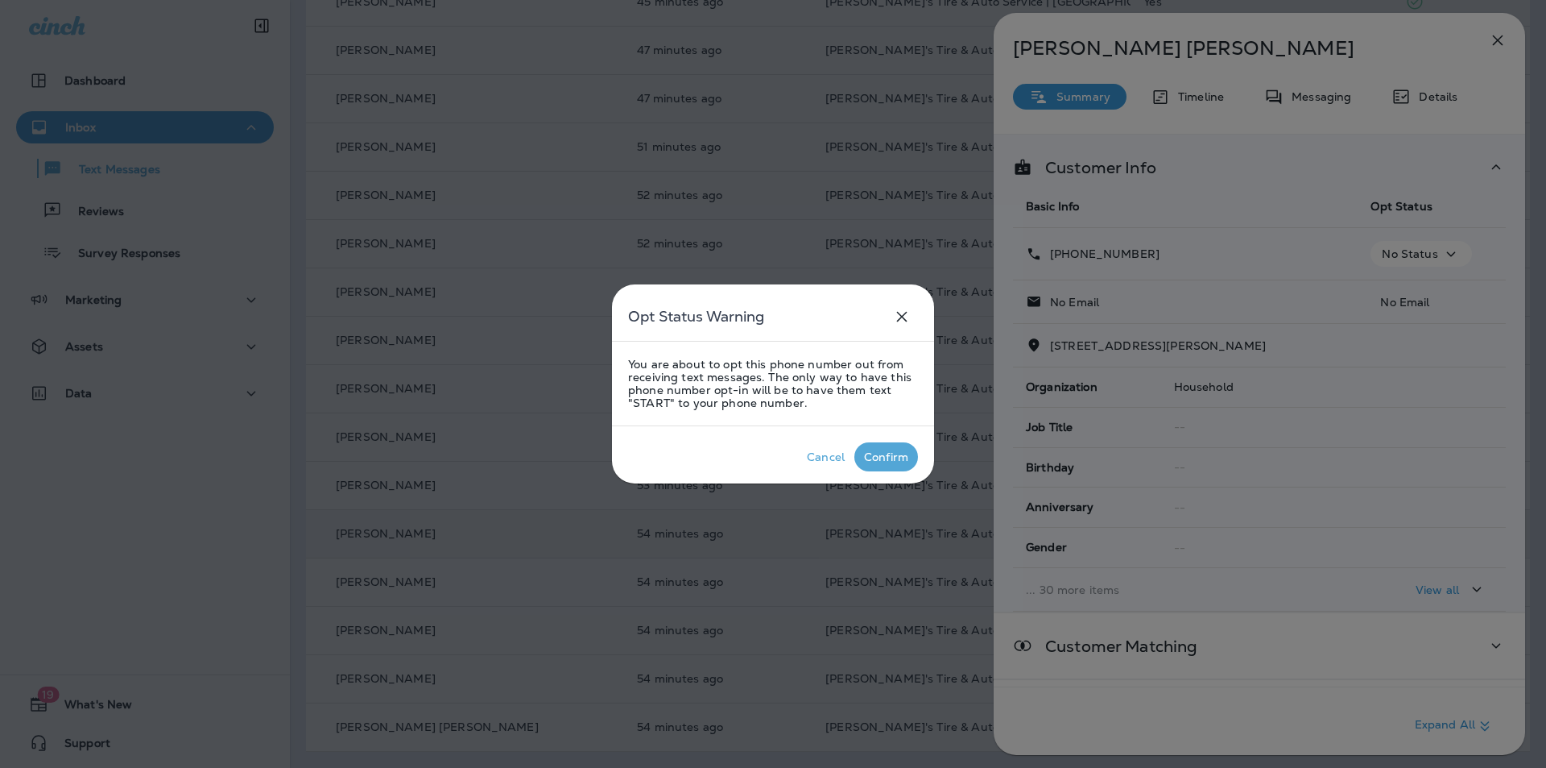
click at [812, 451] on div "Confirm" at bounding box center [886, 456] width 44 height 13
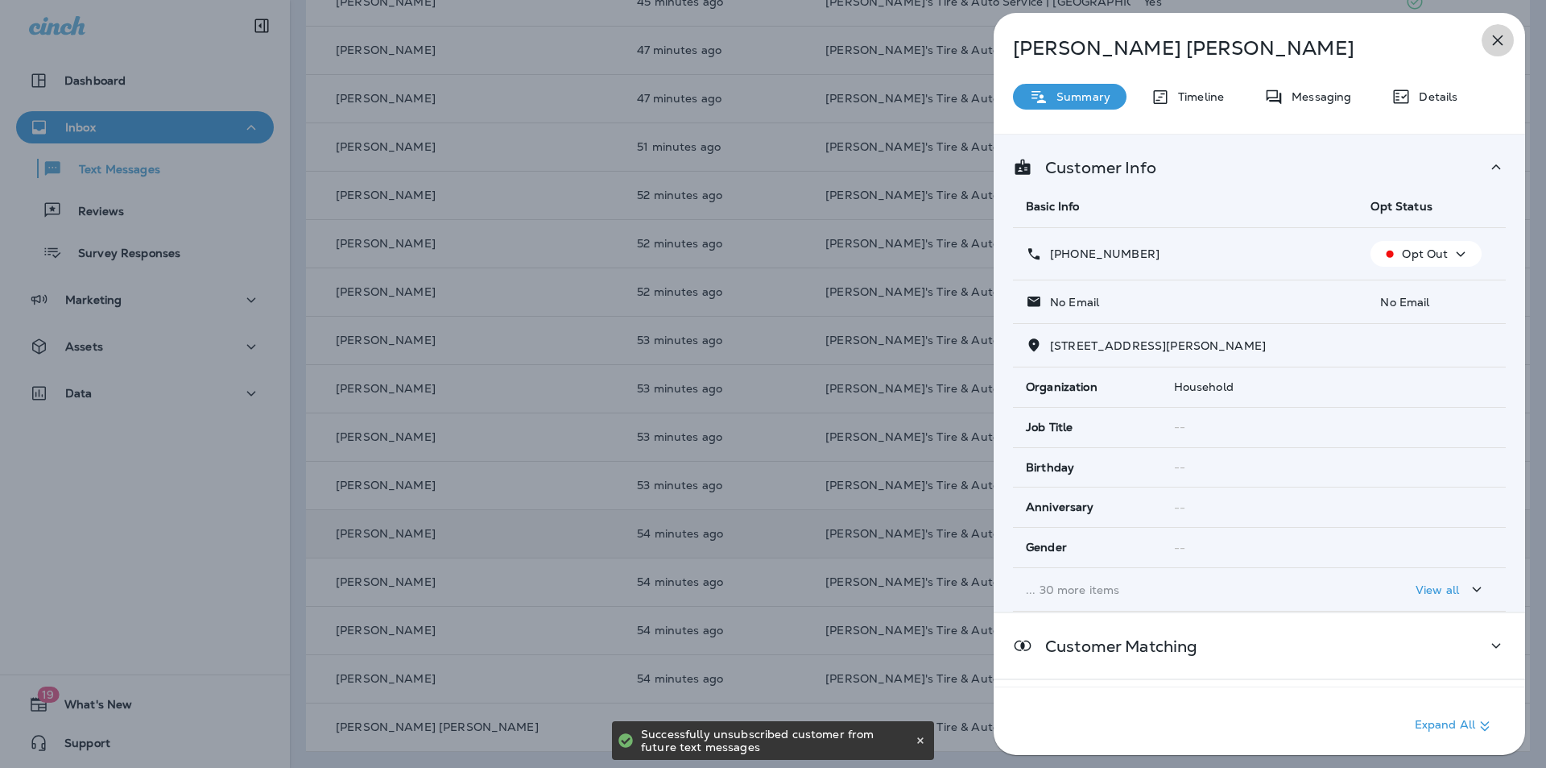
click at [812, 38] on icon "button" at bounding box center [1498, 40] width 10 height 10
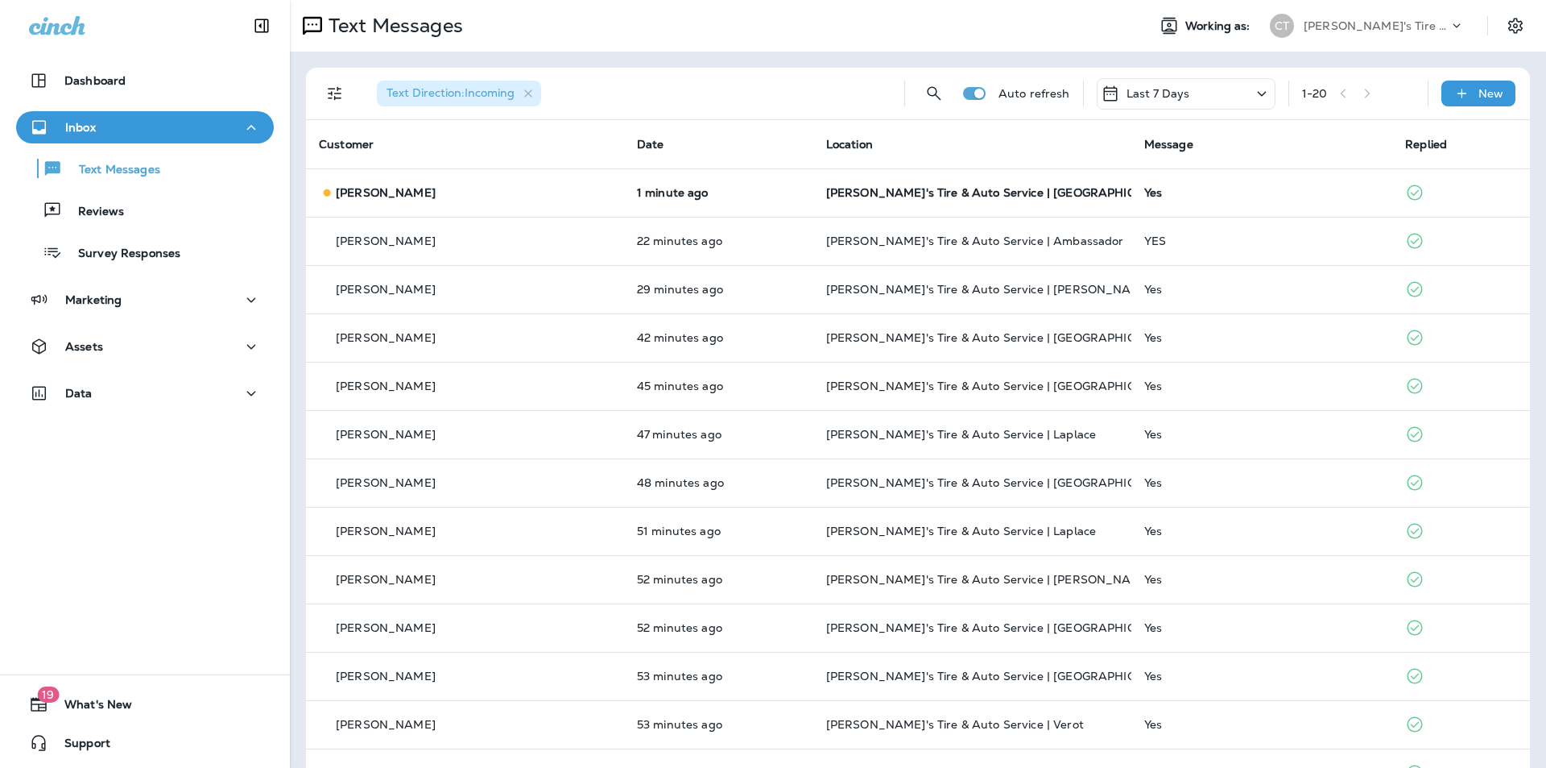
click at [812, 90] on icon at bounding box center [1261, 94] width 19 height 20
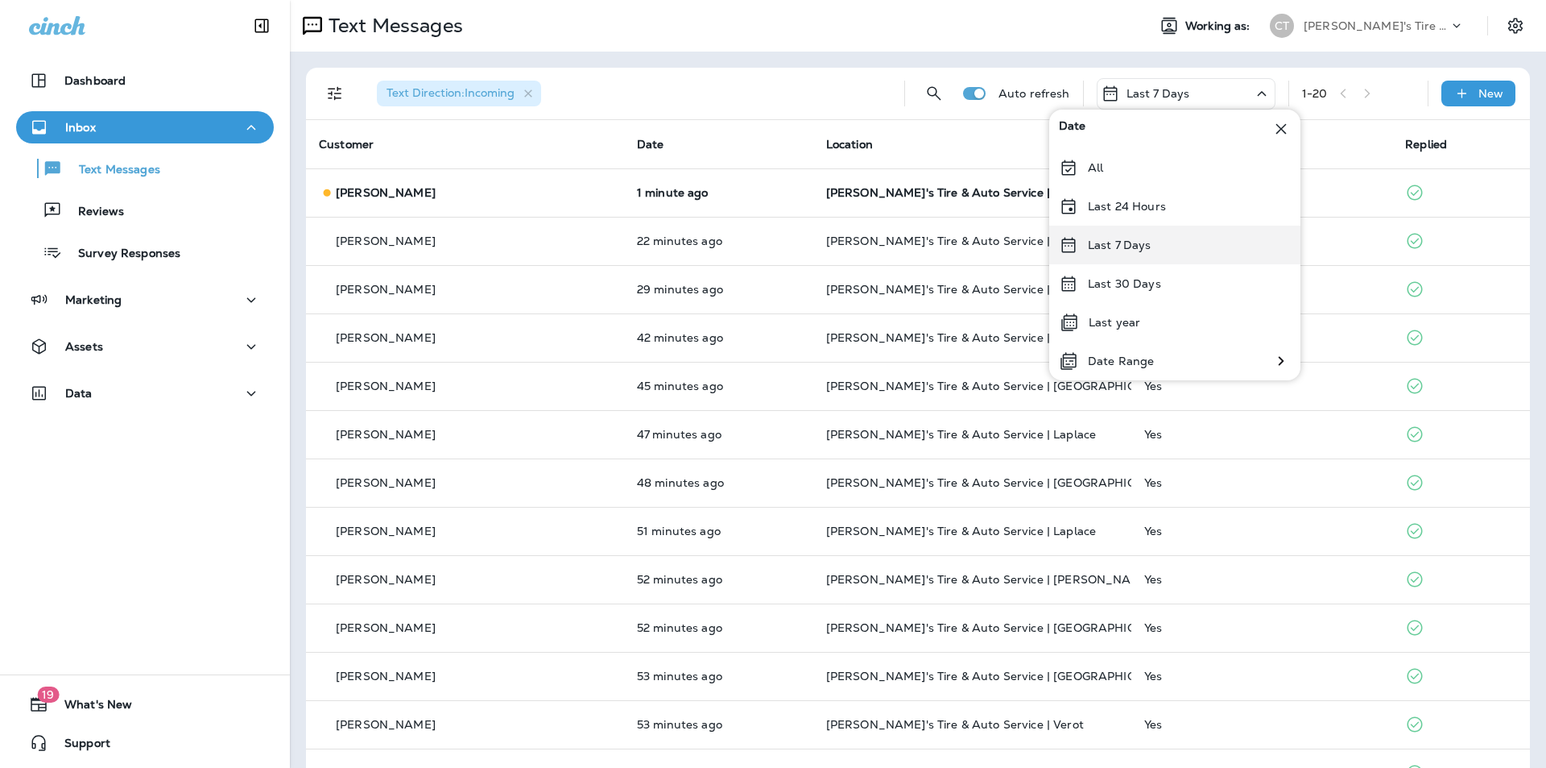
click at [812, 244] on p "Last 7 Days" at bounding box center [1120, 244] width 64 height 13
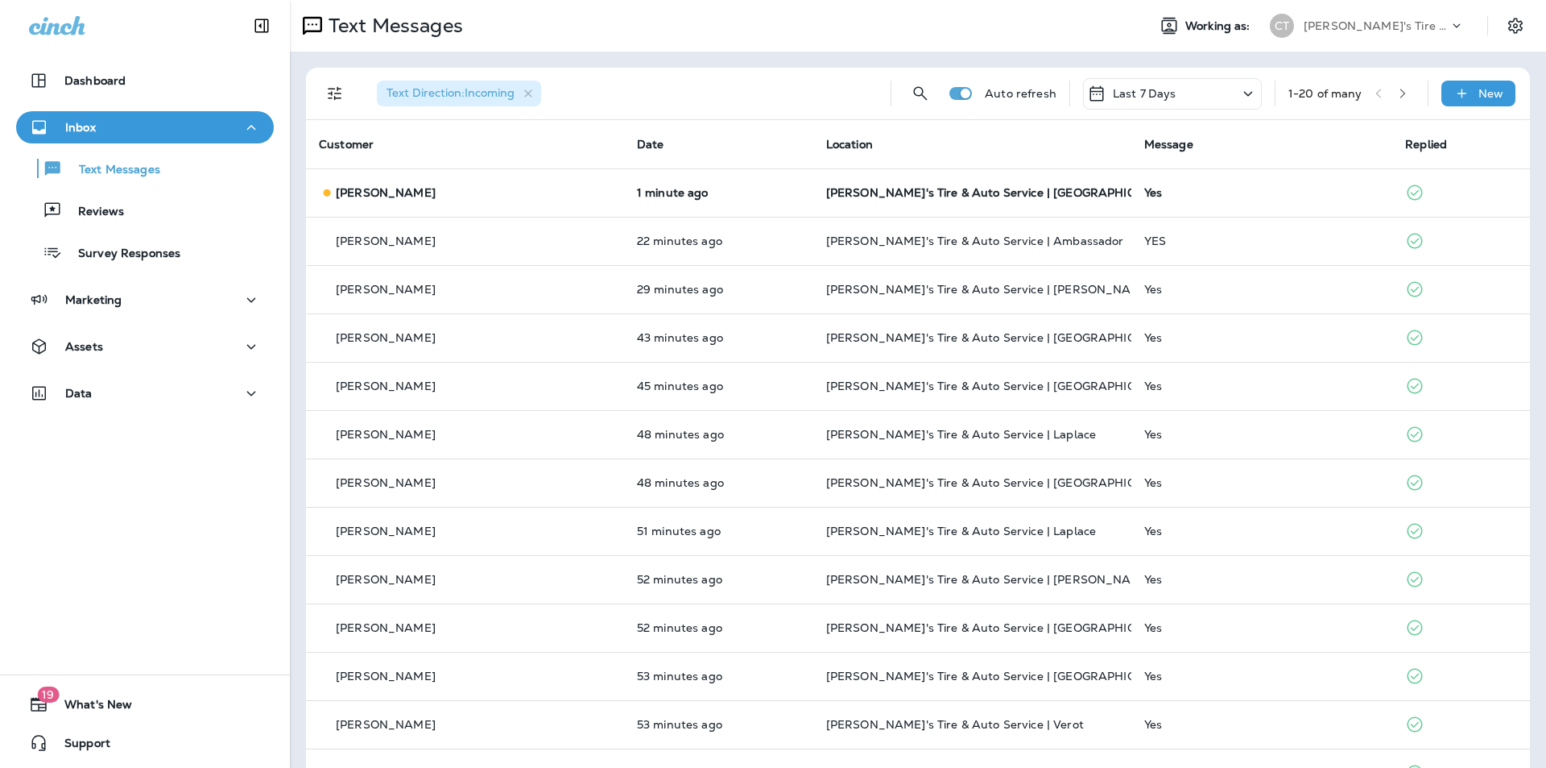
click at [812, 91] on icon "button" at bounding box center [1402, 93] width 11 height 11
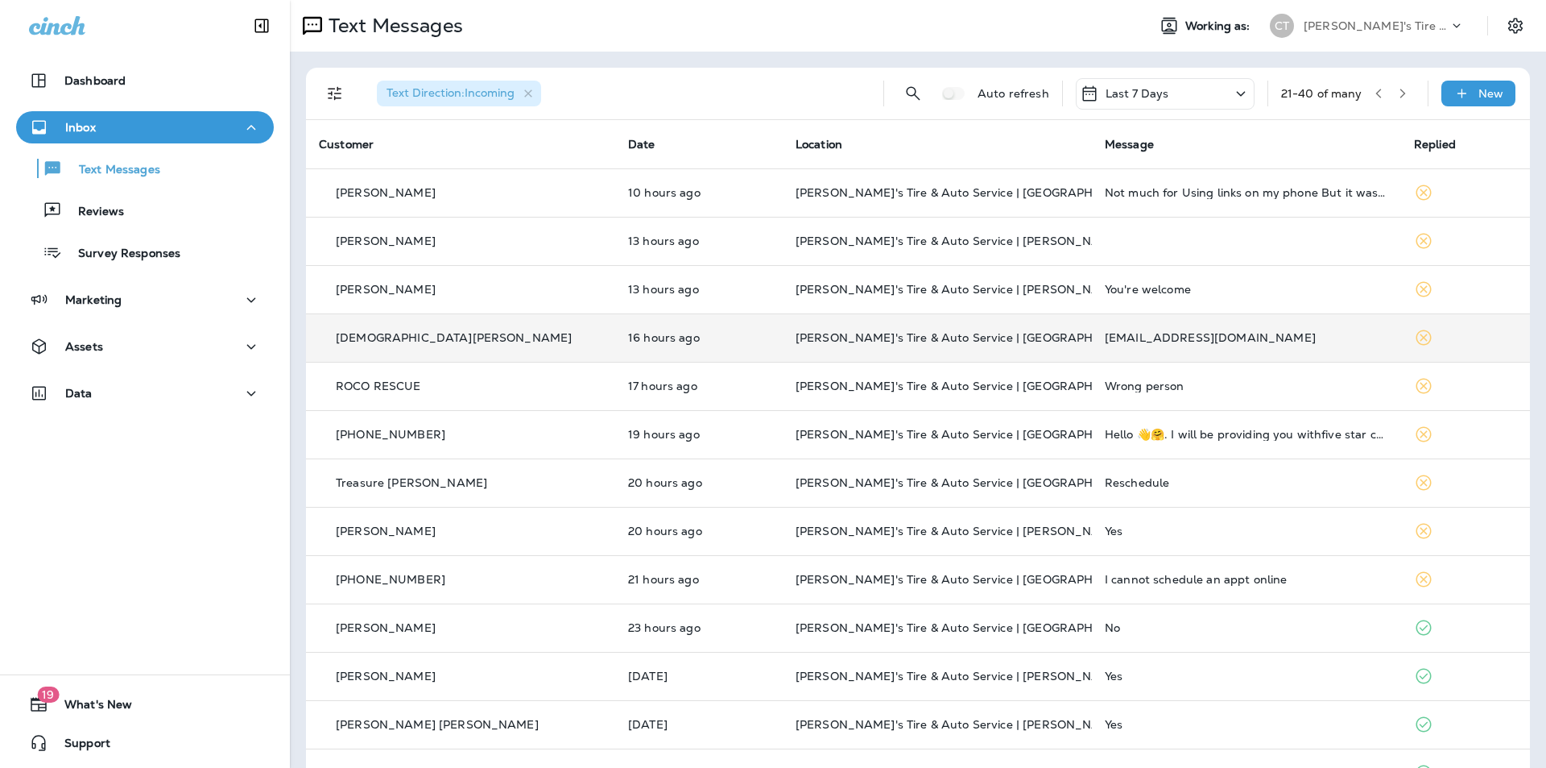
click at [812, 336] on p "[PERSON_NAME]'s Tire & Auto Service | [GEOGRAPHIC_DATA][PERSON_NAME]" at bounding box center [937, 337] width 283 height 13
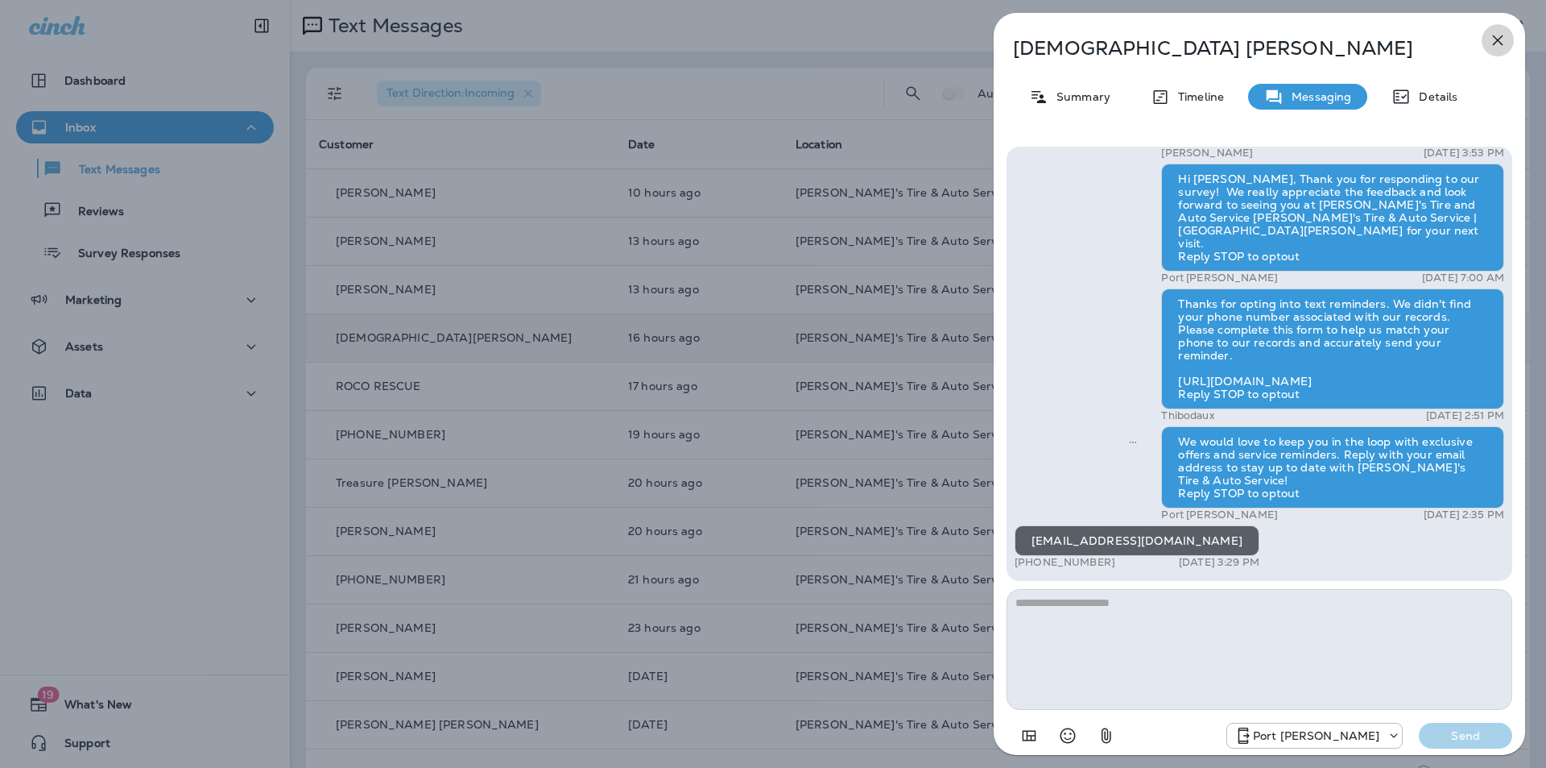
click at [812, 38] on icon "button" at bounding box center [1497, 40] width 19 height 19
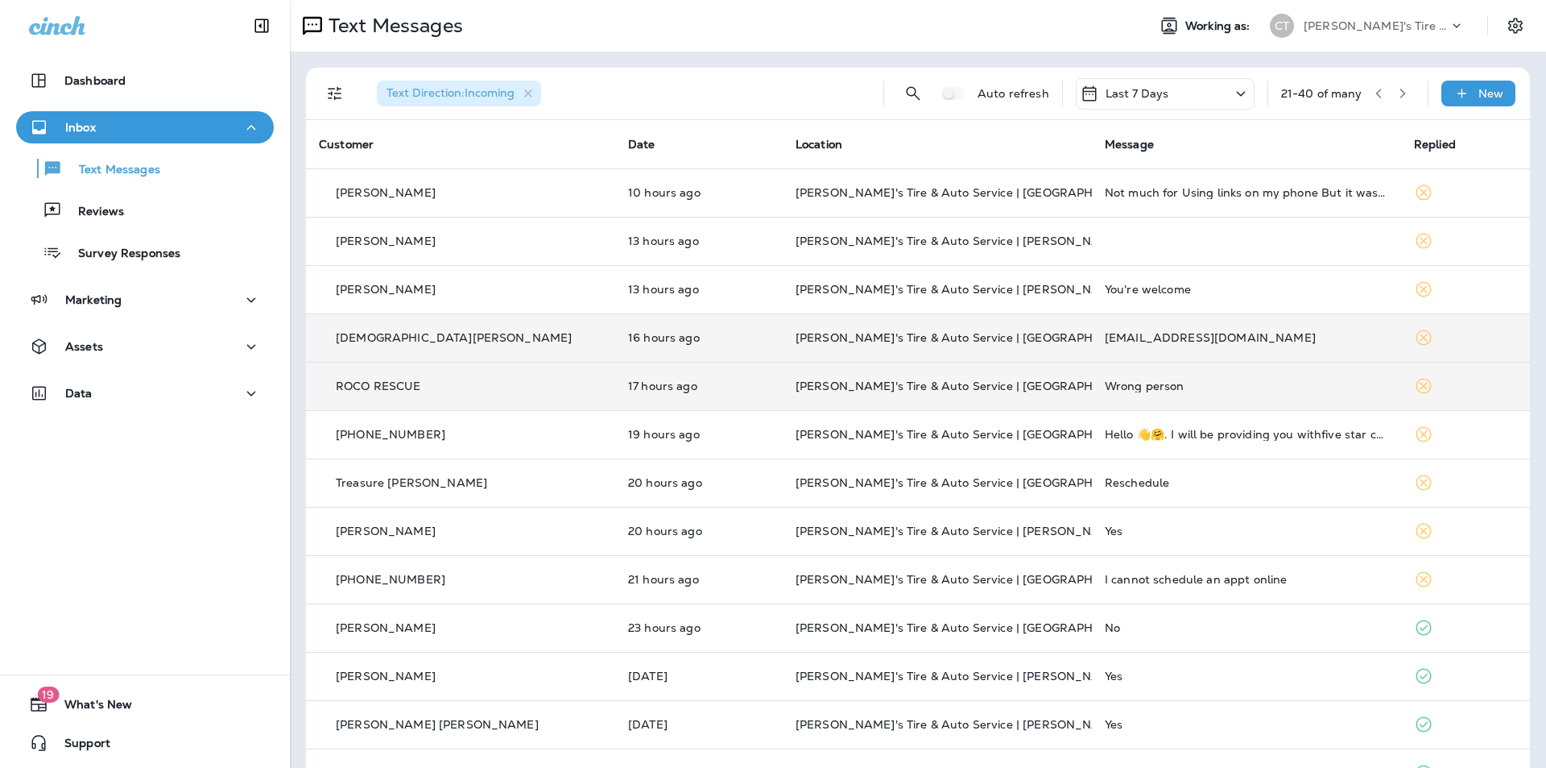
click at [812, 379] on td "Wrong person" at bounding box center [1246, 386] width 309 height 48
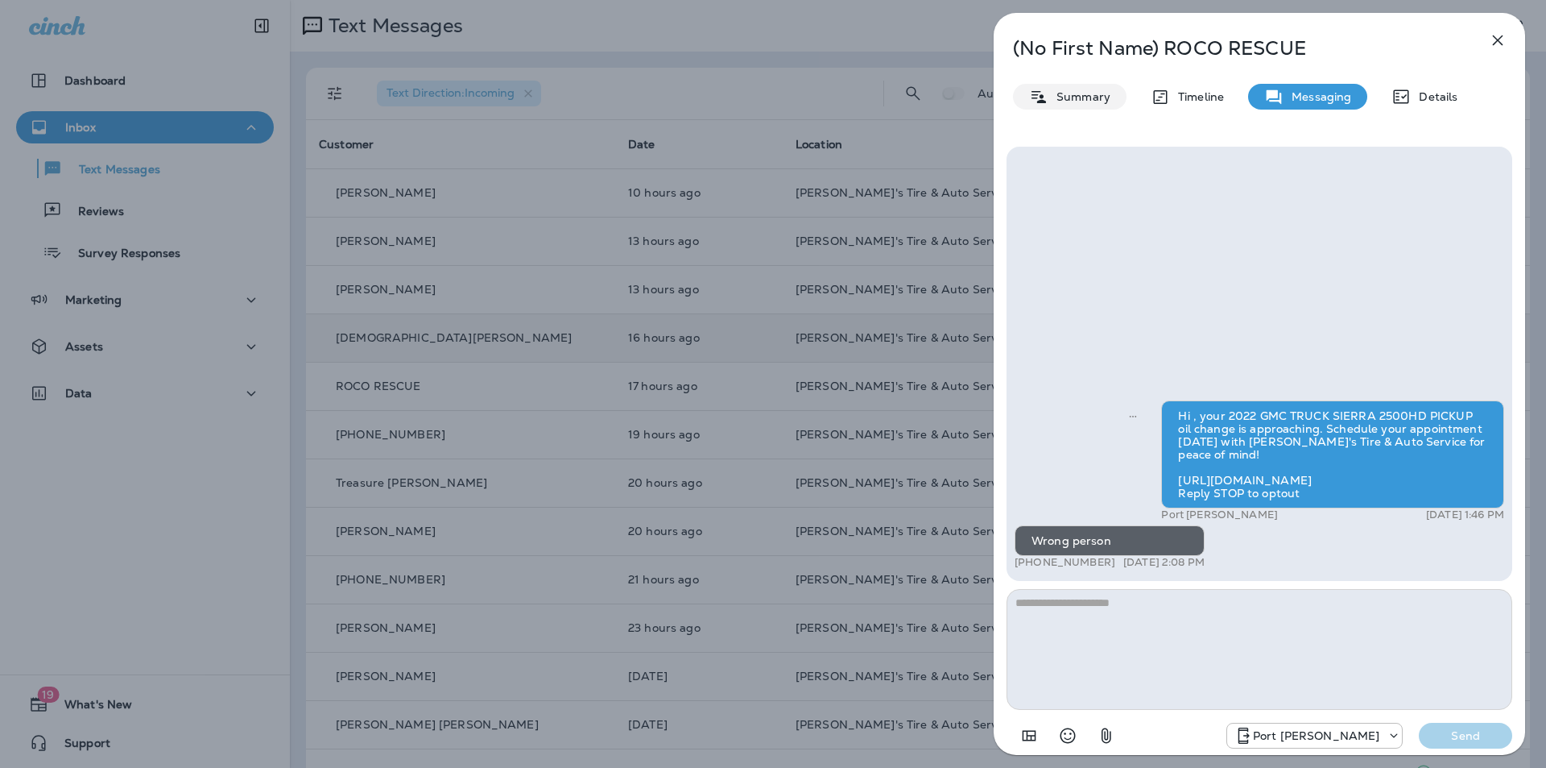
click at [812, 91] on p "Summary" at bounding box center [1080, 96] width 62 height 13
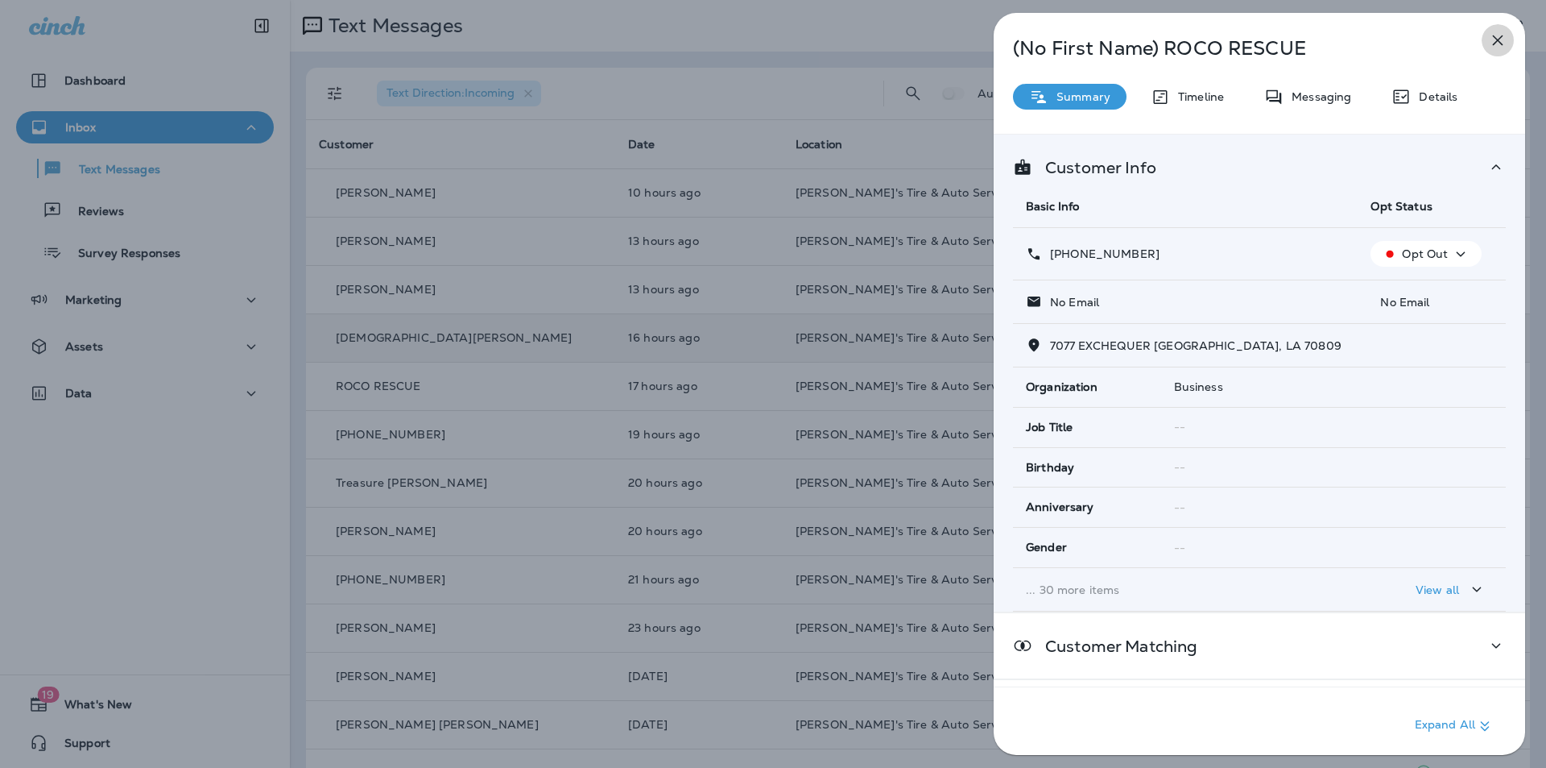
click at [812, 35] on icon "button" at bounding box center [1497, 40] width 19 height 19
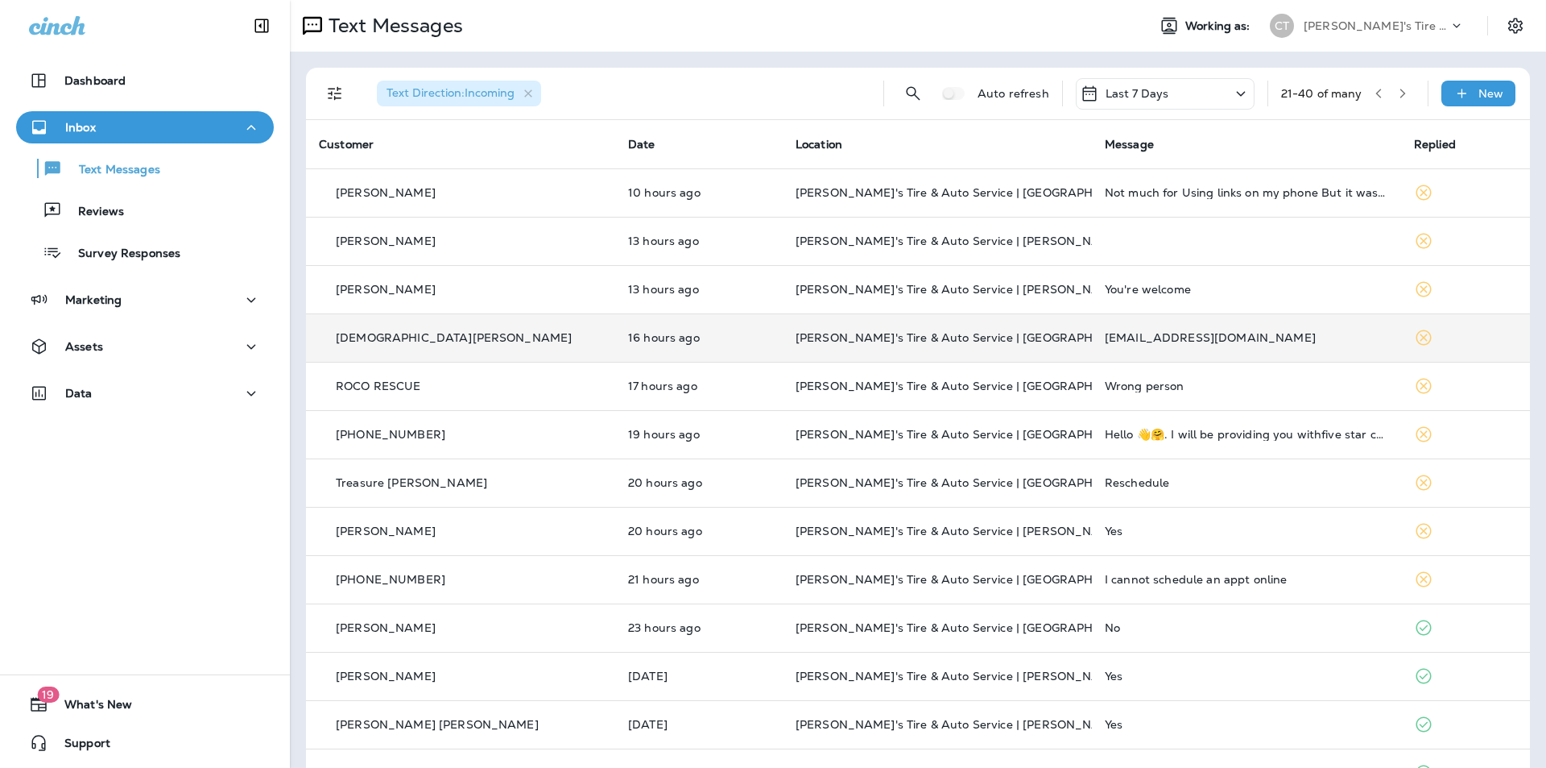
click at [812, 89] on icon "button" at bounding box center [1378, 93] width 11 height 11
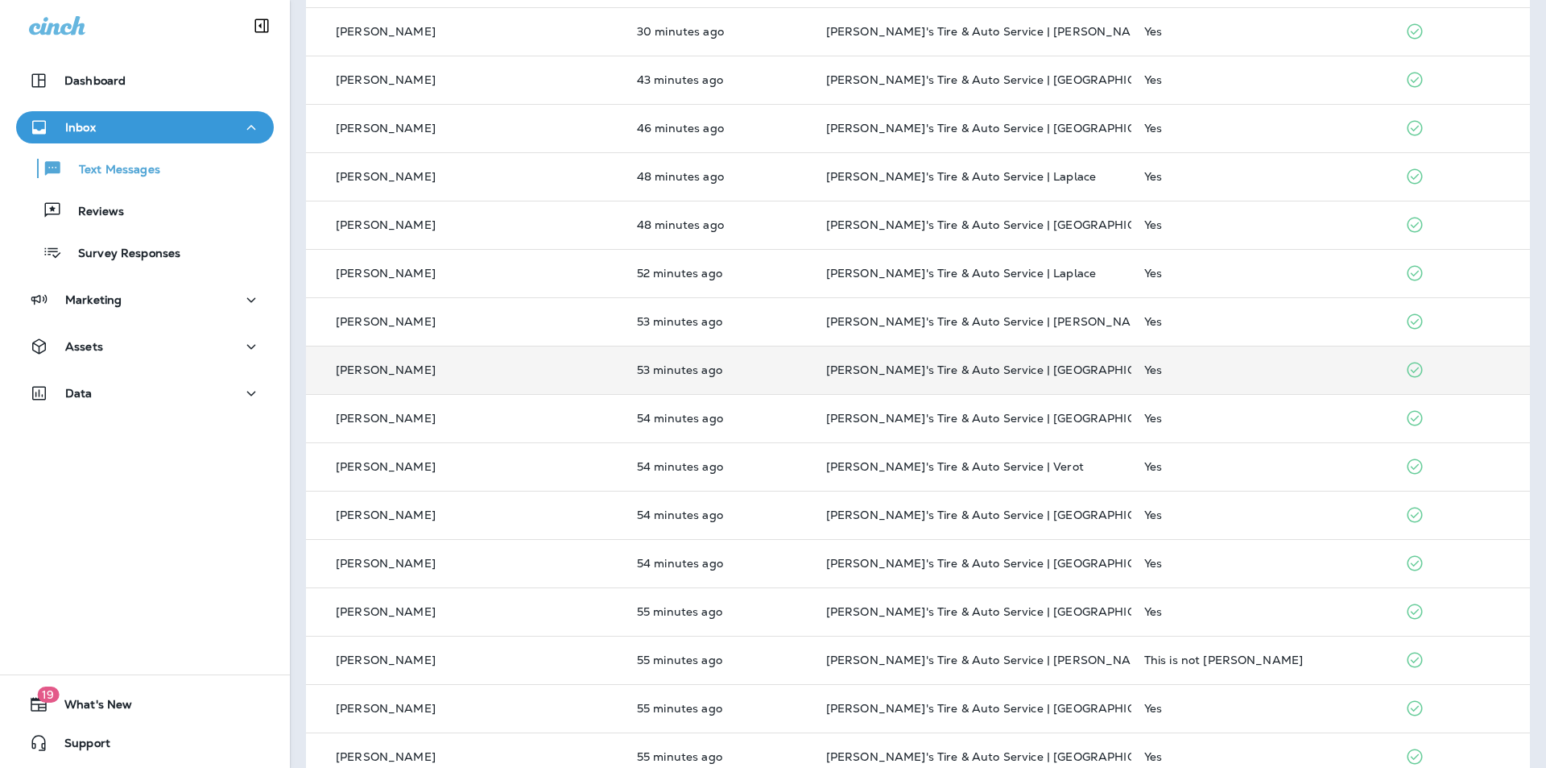
scroll to position [384, 0]
